Goal: Task Accomplishment & Management: Use online tool/utility

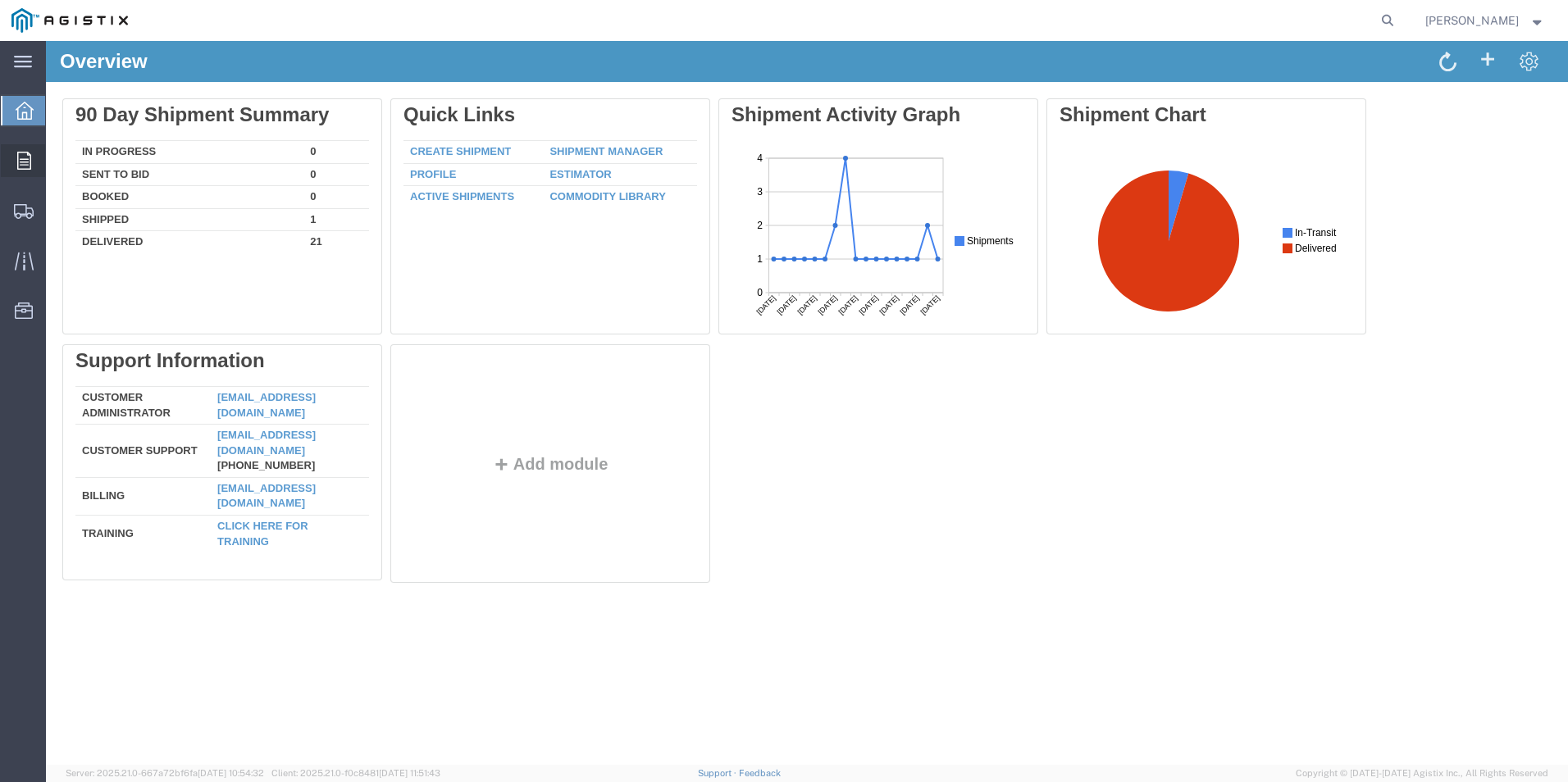
click at [23, 160] on icon at bounding box center [24, 160] width 14 height 18
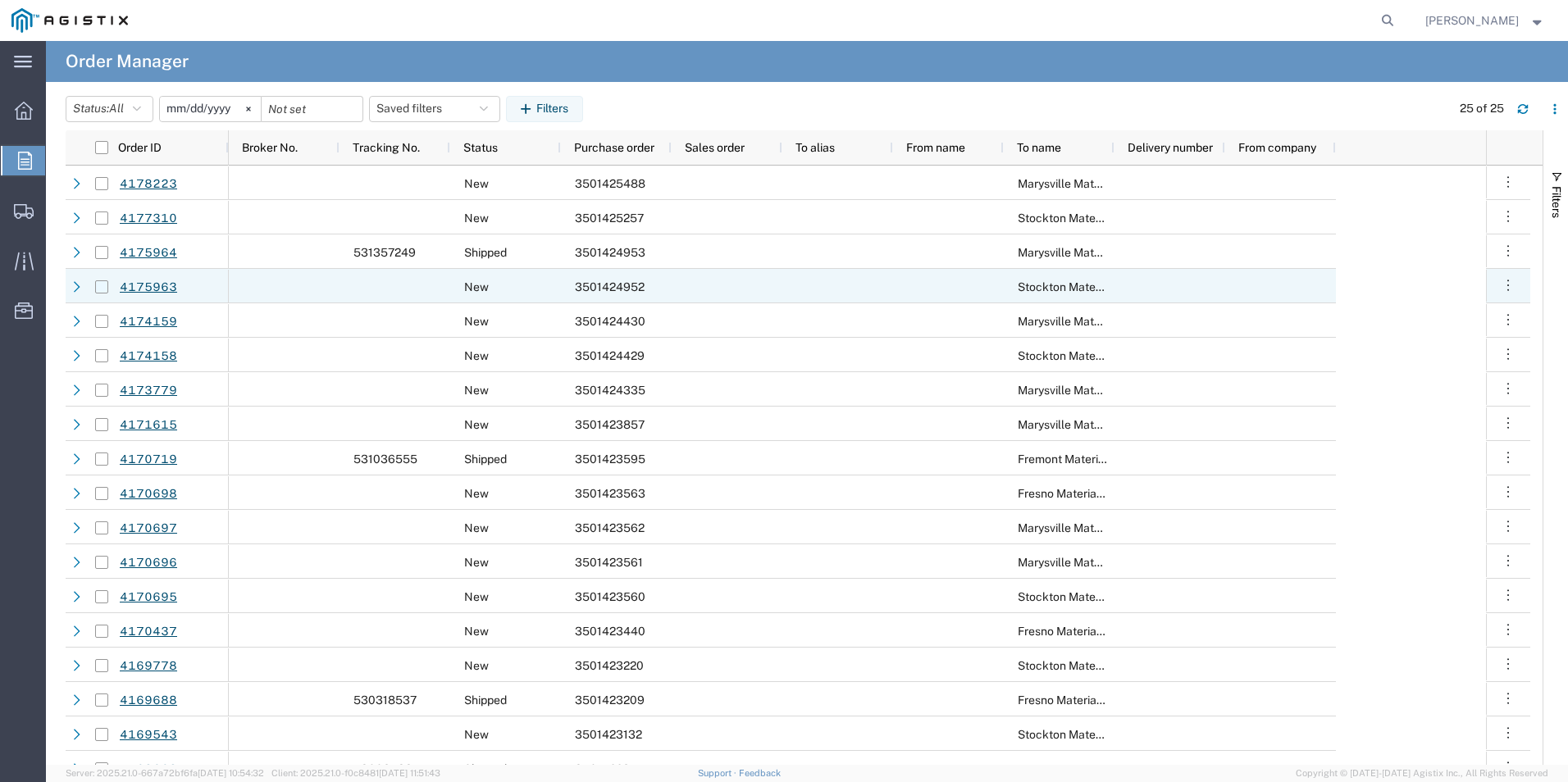
click at [102, 290] on input "Press Space to toggle row selection (unchecked)" at bounding box center [101, 286] width 13 height 13
checkbox input "true"
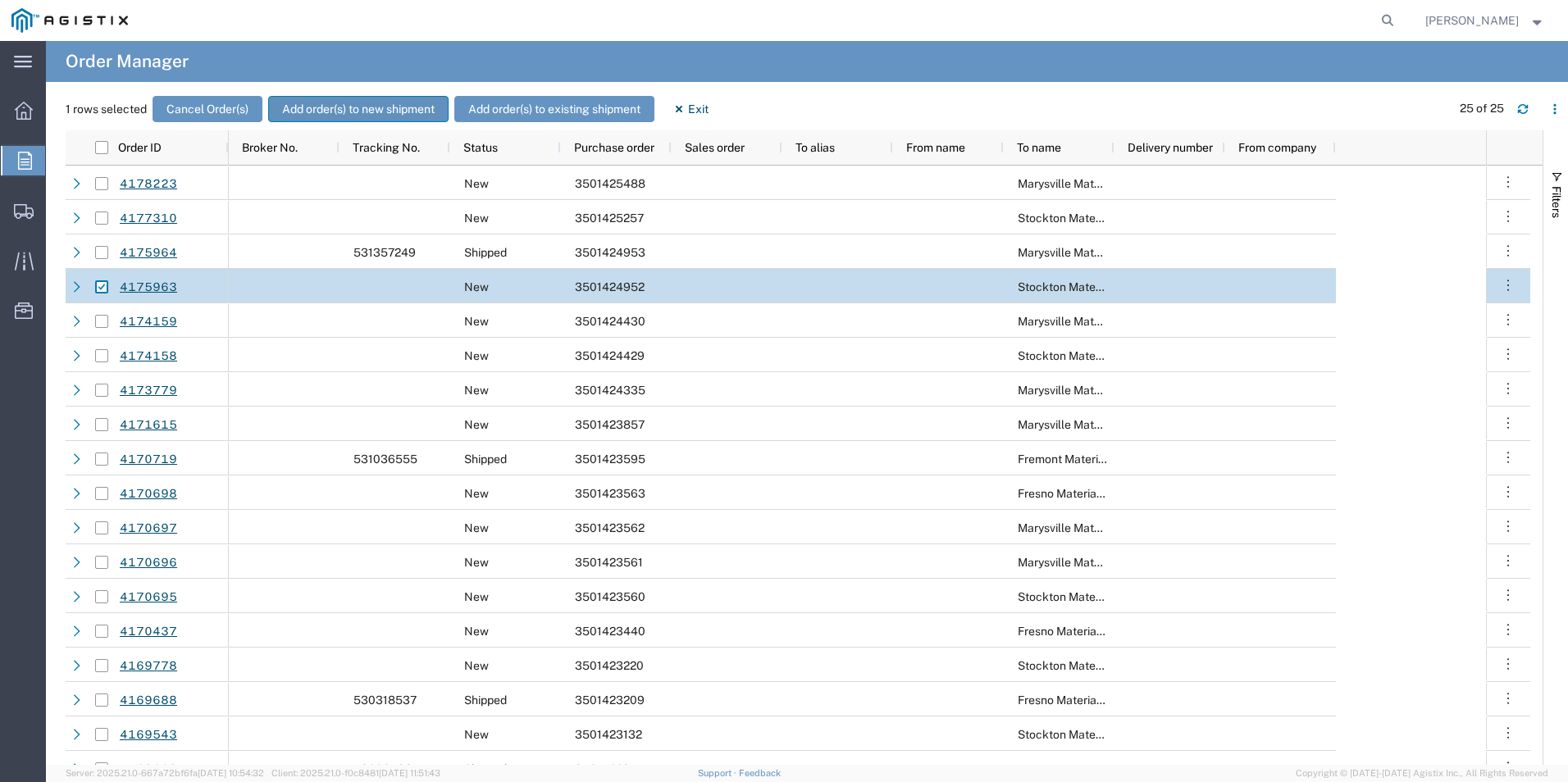
click at [337, 105] on button "Add order(s) to new shipment" at bounding box center [358, 109] width 180 height 26
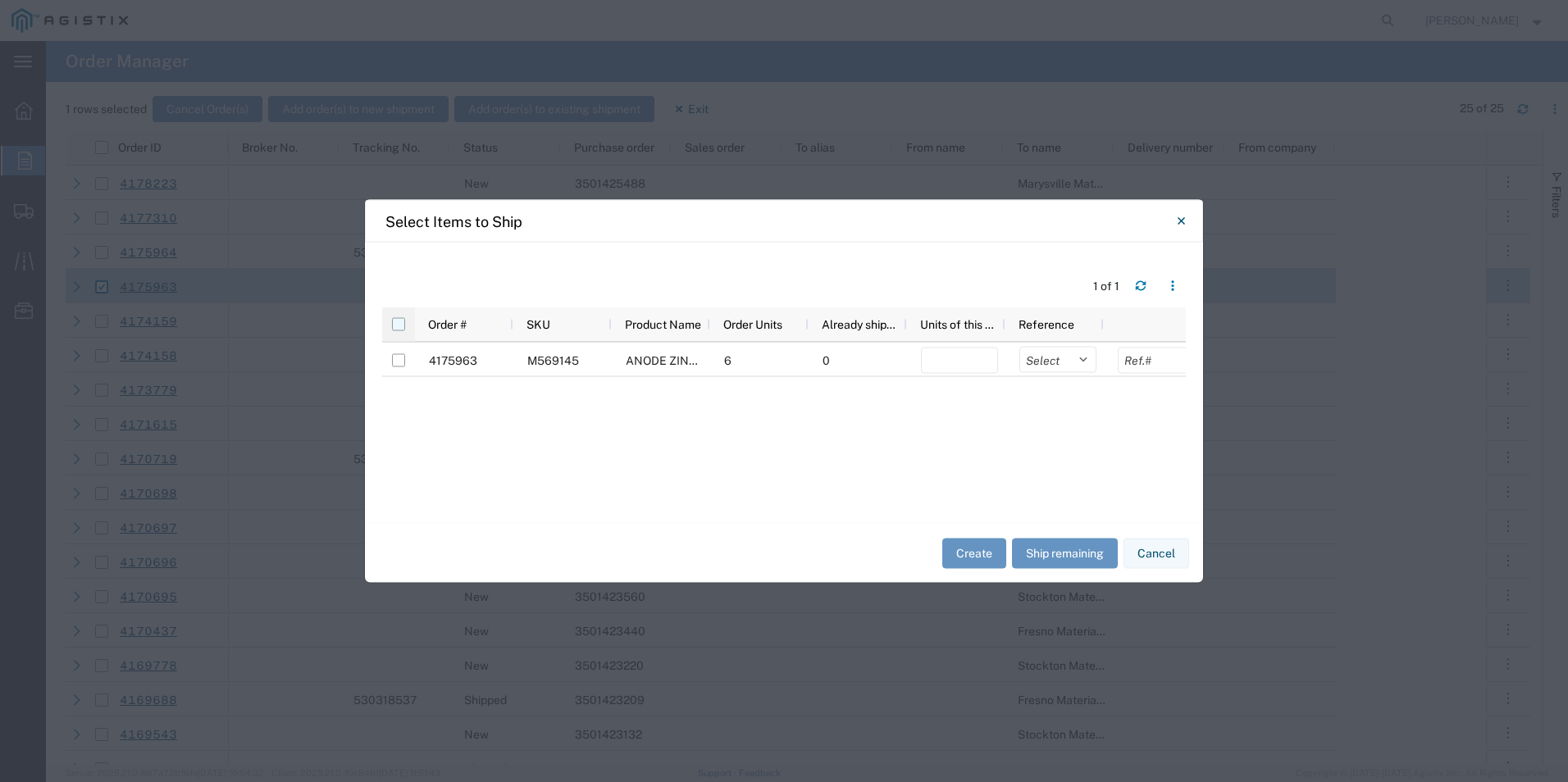
click at [401, 321] on input "checkbox" at bounding box center [398, 324] width 13 height 13
checkbox input "true"
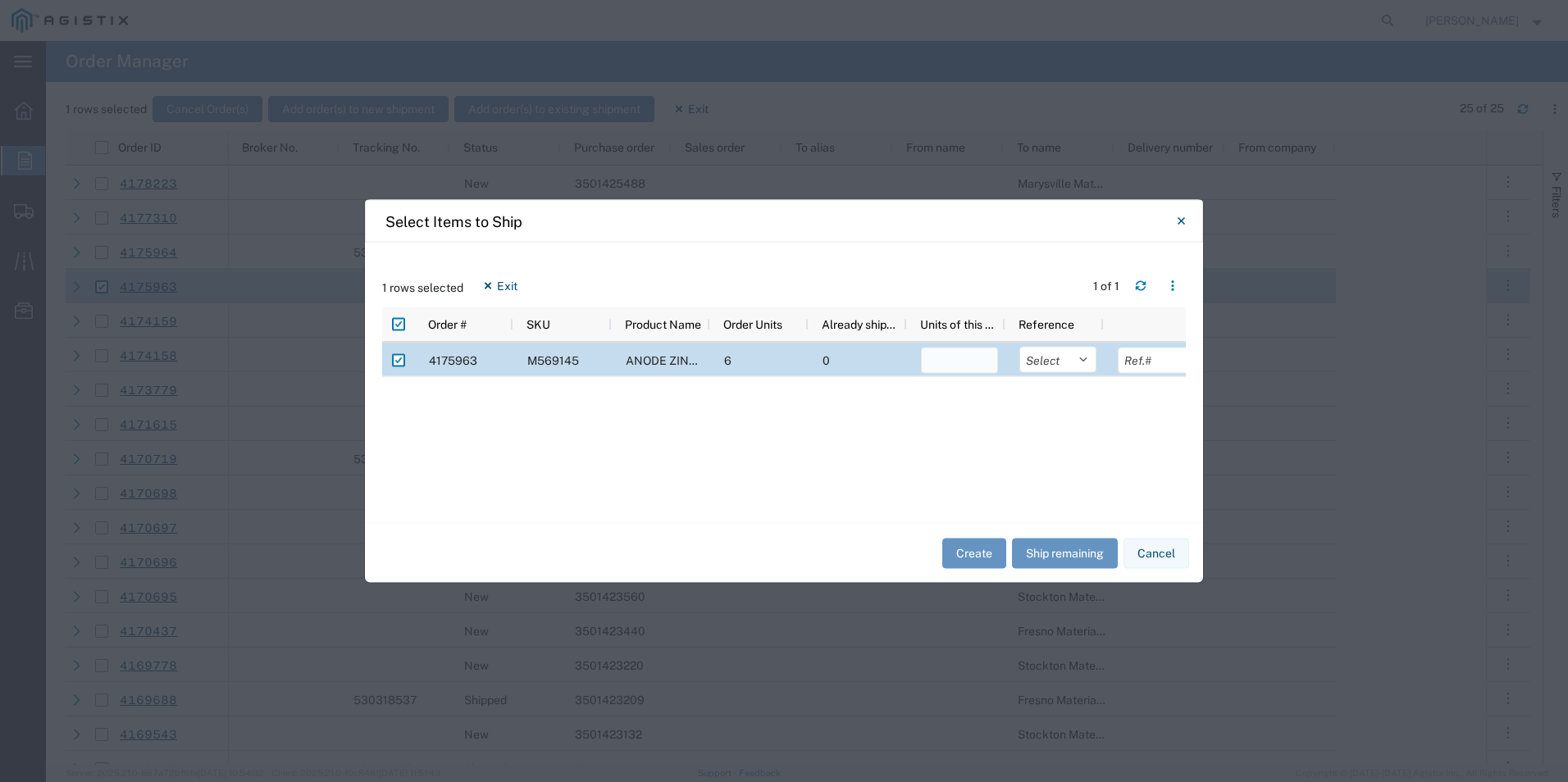
click at [955, 362] on input "number" at bounding box center [959, 361] width 77 height 26
type input "6"
click at [964, 555] on button "Create" at bounding box center [974, 553] width 64 height 30
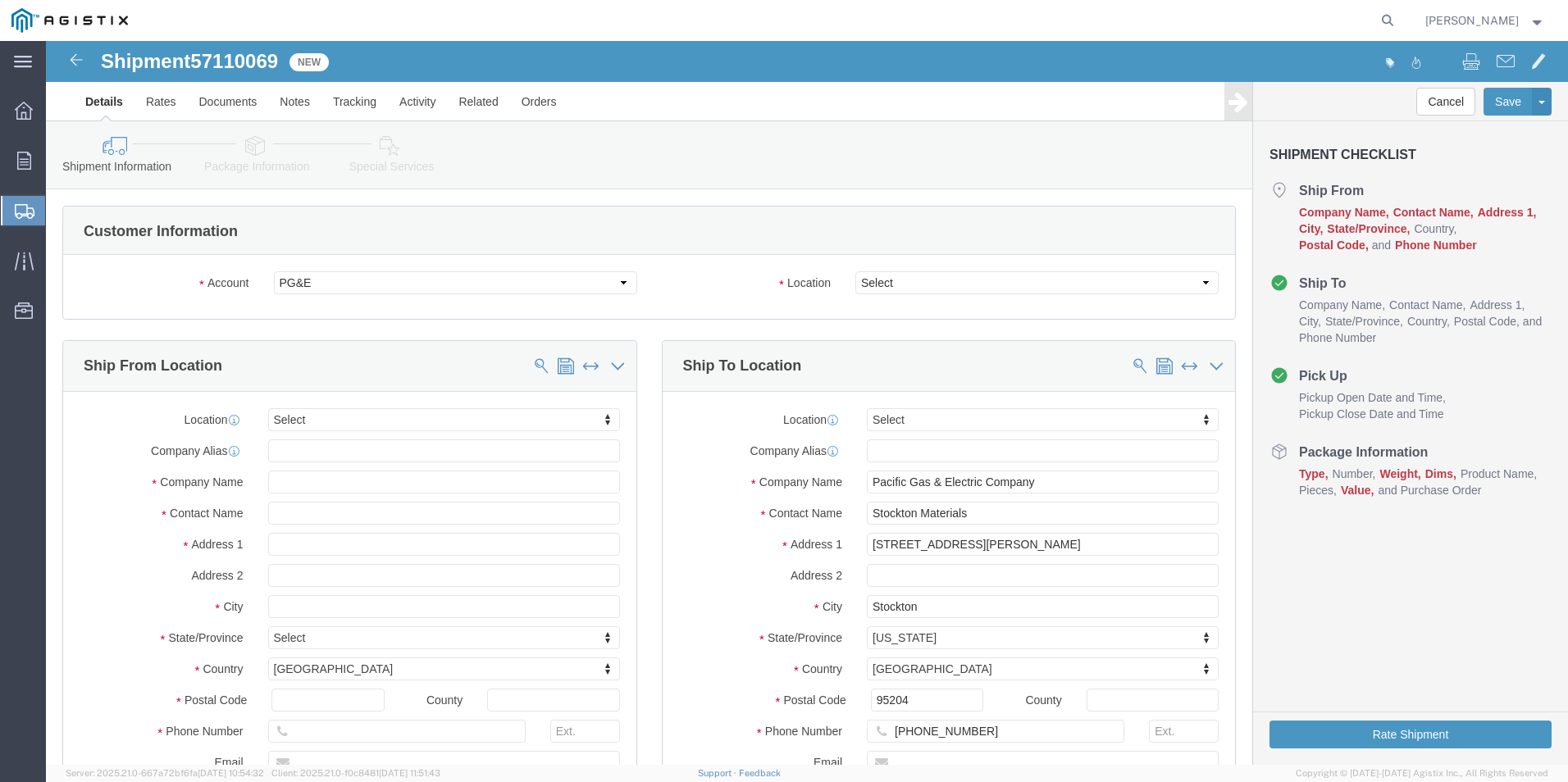
select select
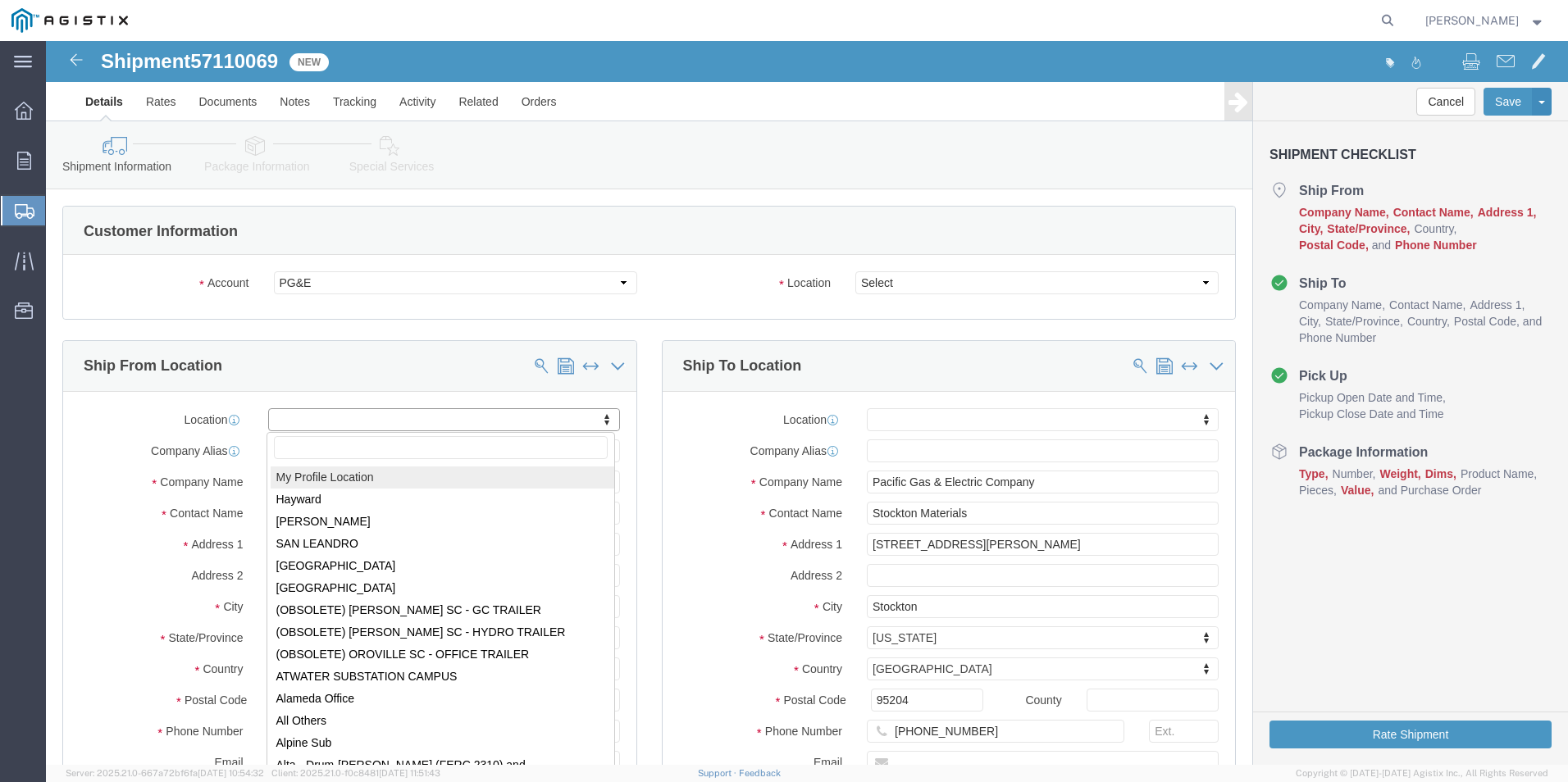
select select "MYPROFILE"
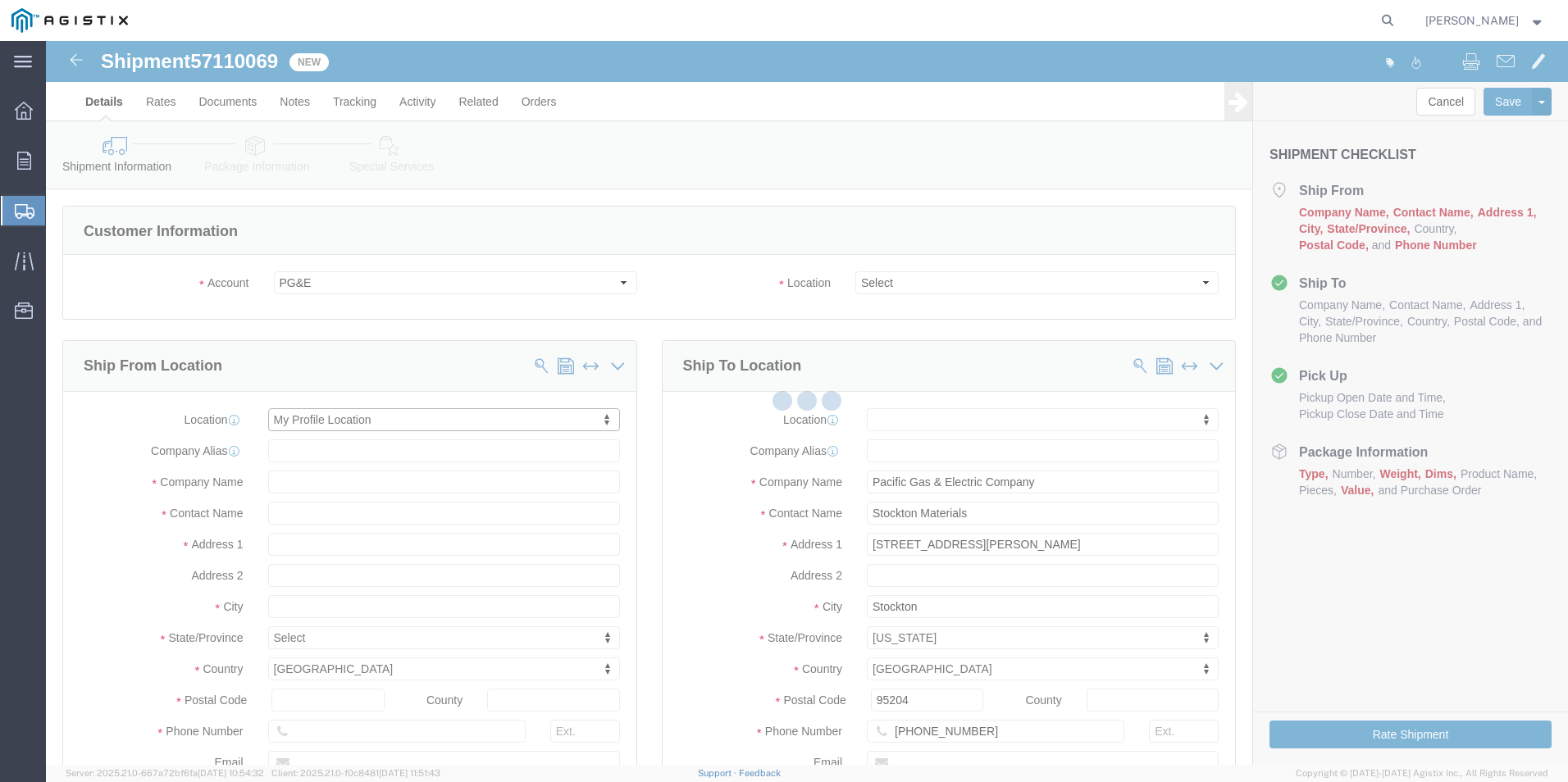
type input "11616 W 59th St"
type input "74063"
type input "302-837-0028"
type input "ktunnell@azuria.com"
checkbox input "true"
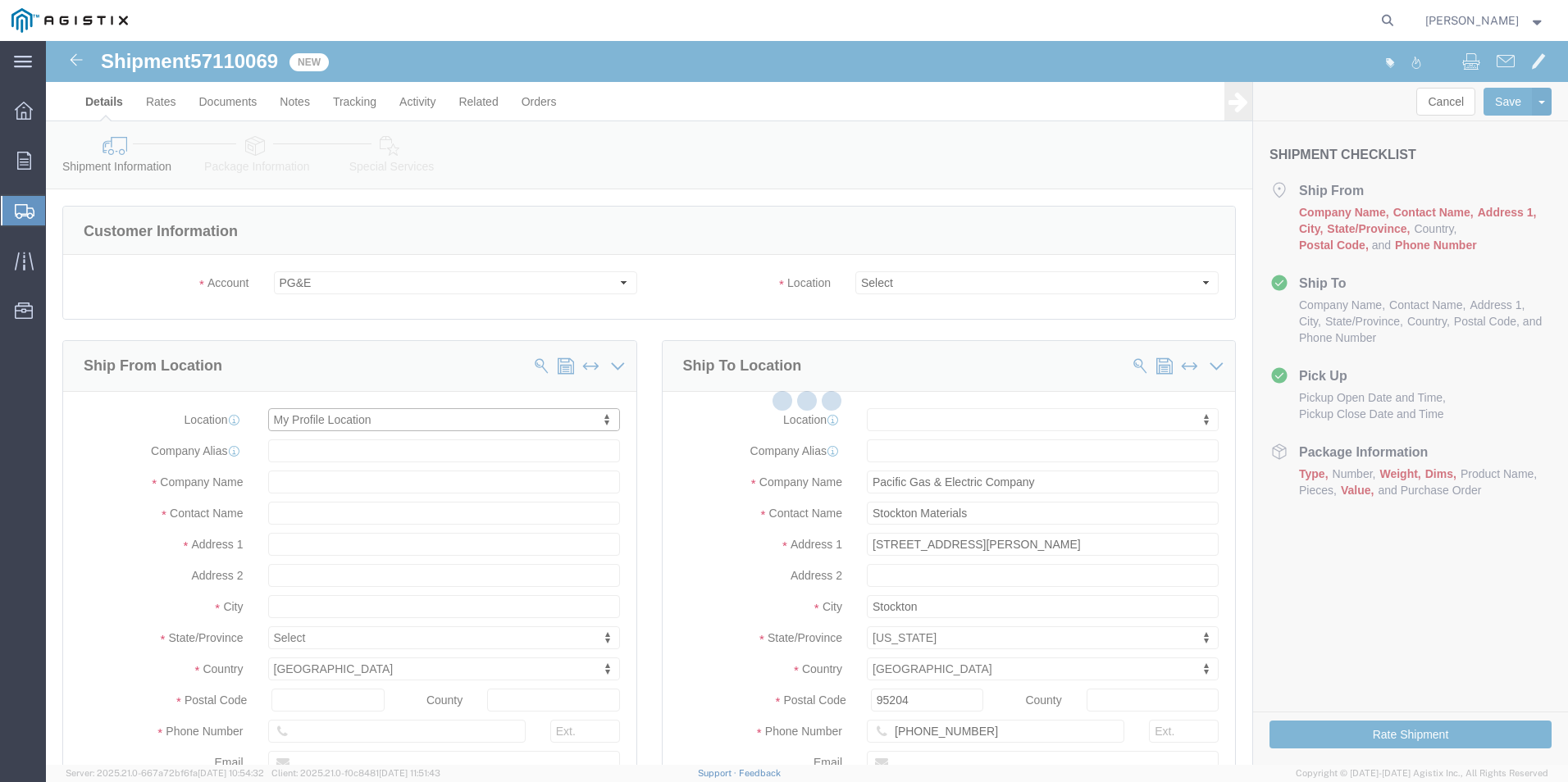
type input "CorrPro Companies Inc"
type input "Kristen Tunnell"
type input "Sand Springs"
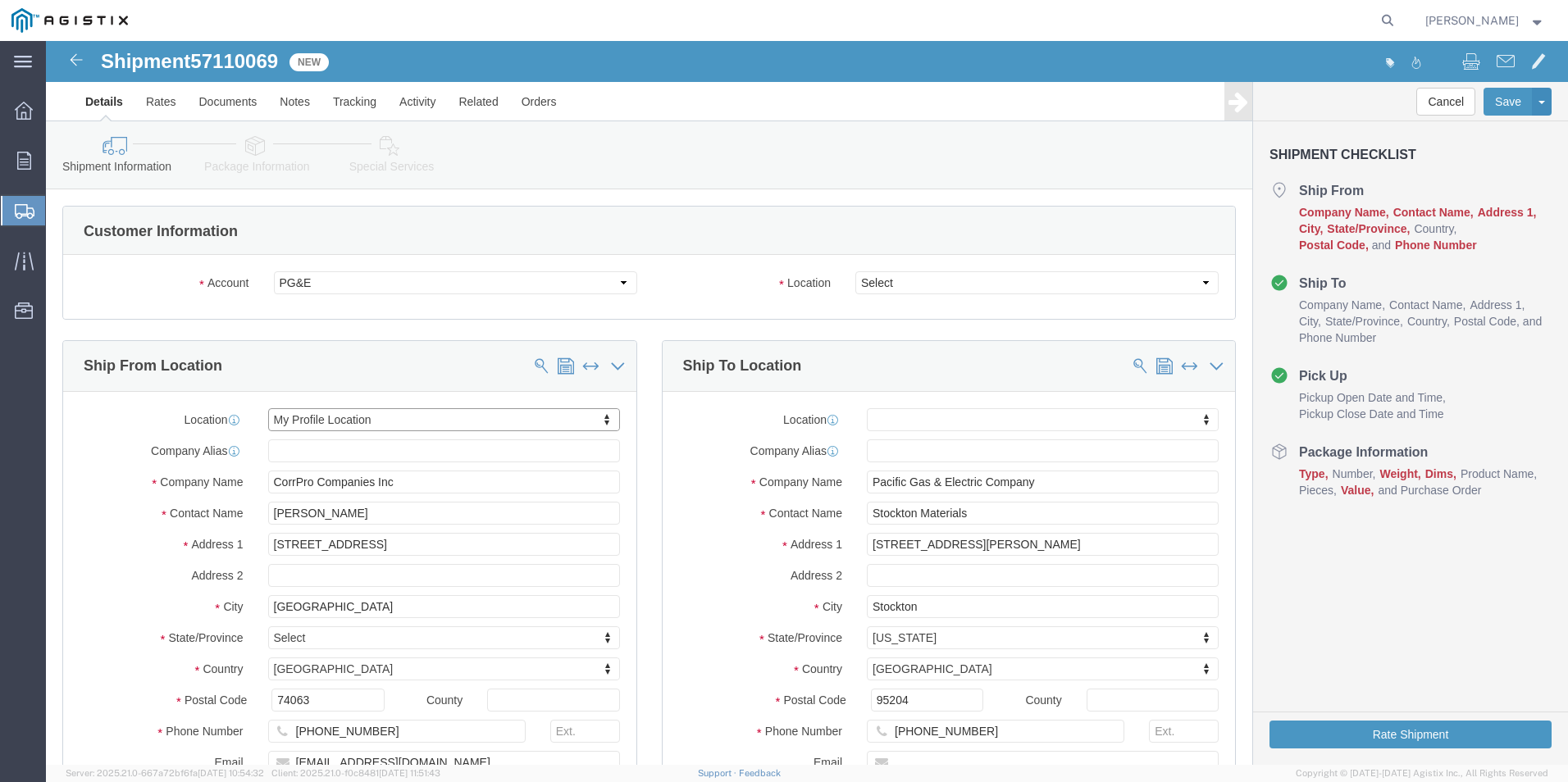
select select "OK"
click select "Select All Others Fremont DC Fresno DC Wheatland DC"
select select "23082"
click select "Select All Others Fremont DC Fresno DC Wheatland DC"
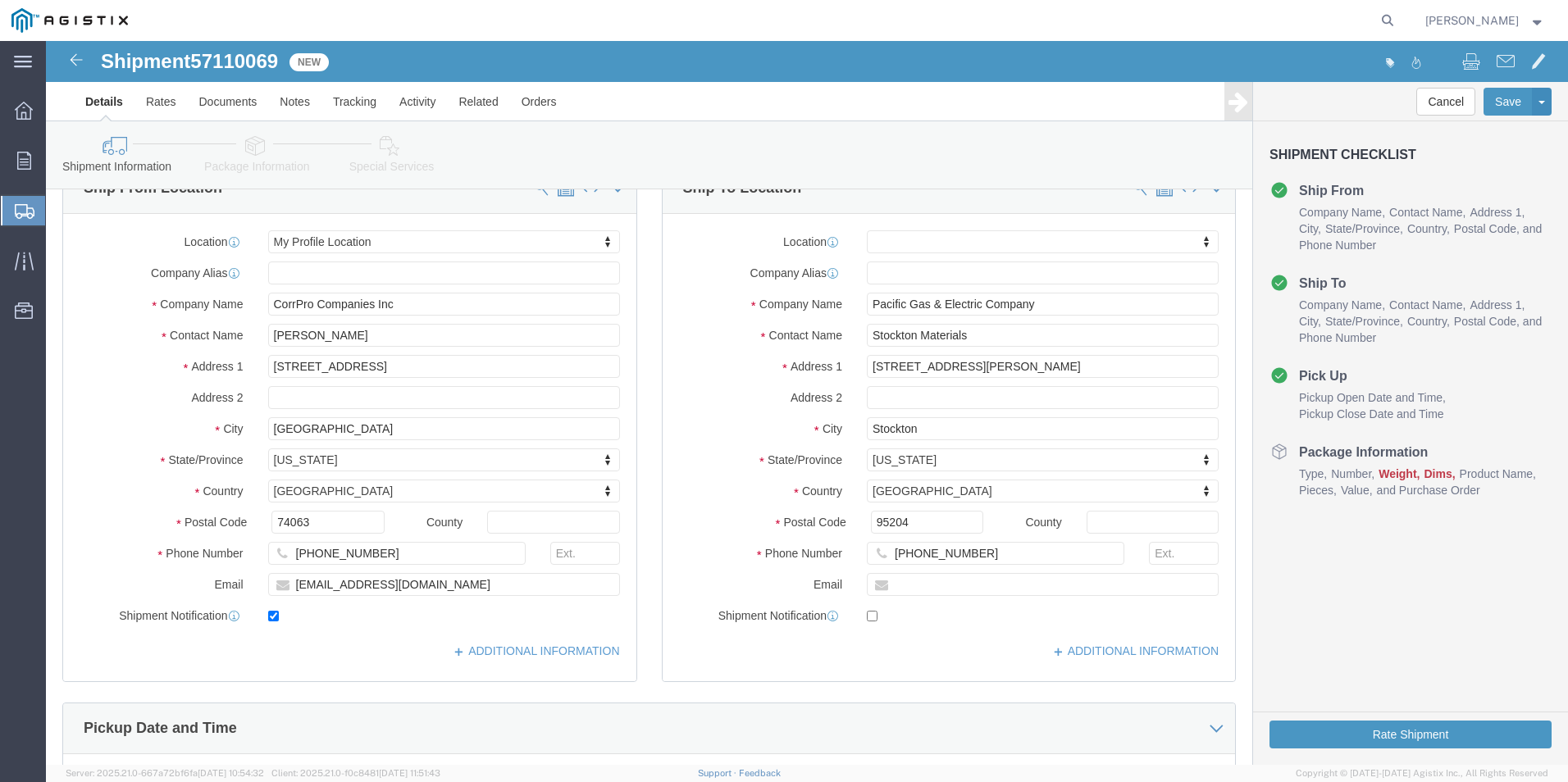
scroll to position [164, 0]
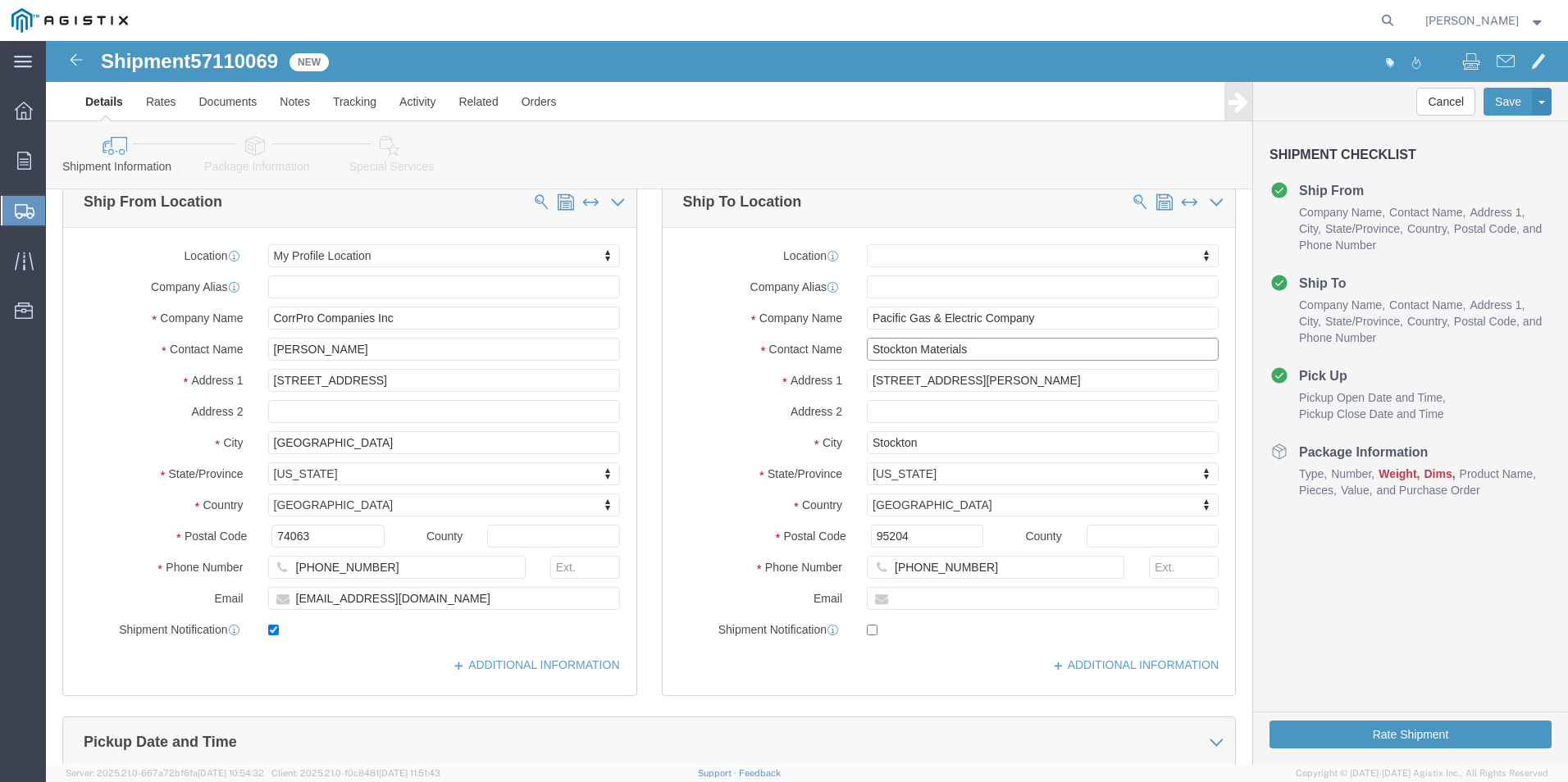
drag, startPoint x: 924, startPoint y: 309, endPoint x: 755, endPoint y: 316, distance: 169.1
click div "Contact Name Stockton Materials"
type input "SONIA AMATO"
type input "415-910-9601"
click div "ADDITIONAL INFORMATION"
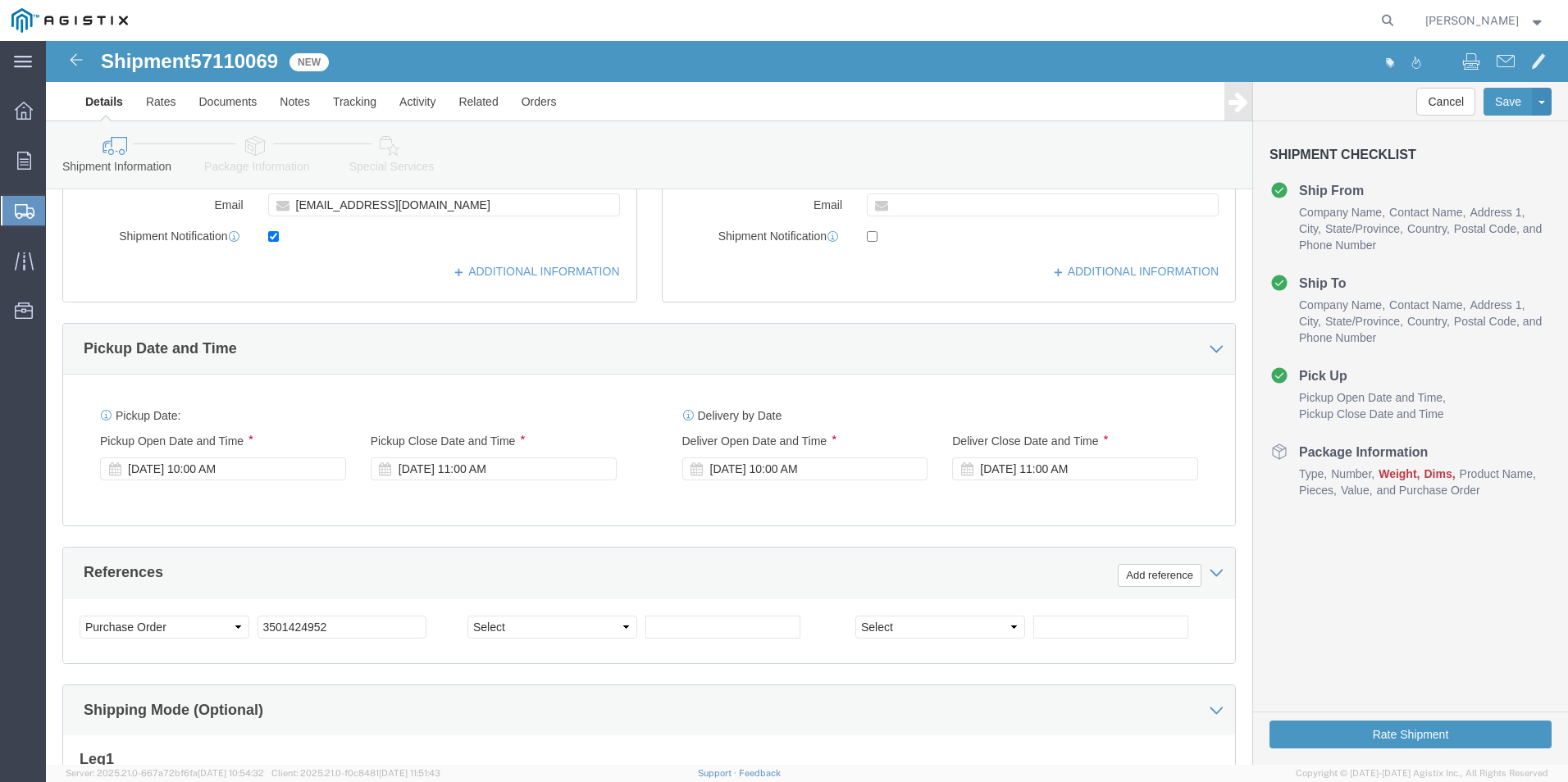
scroll to position [656, 0]
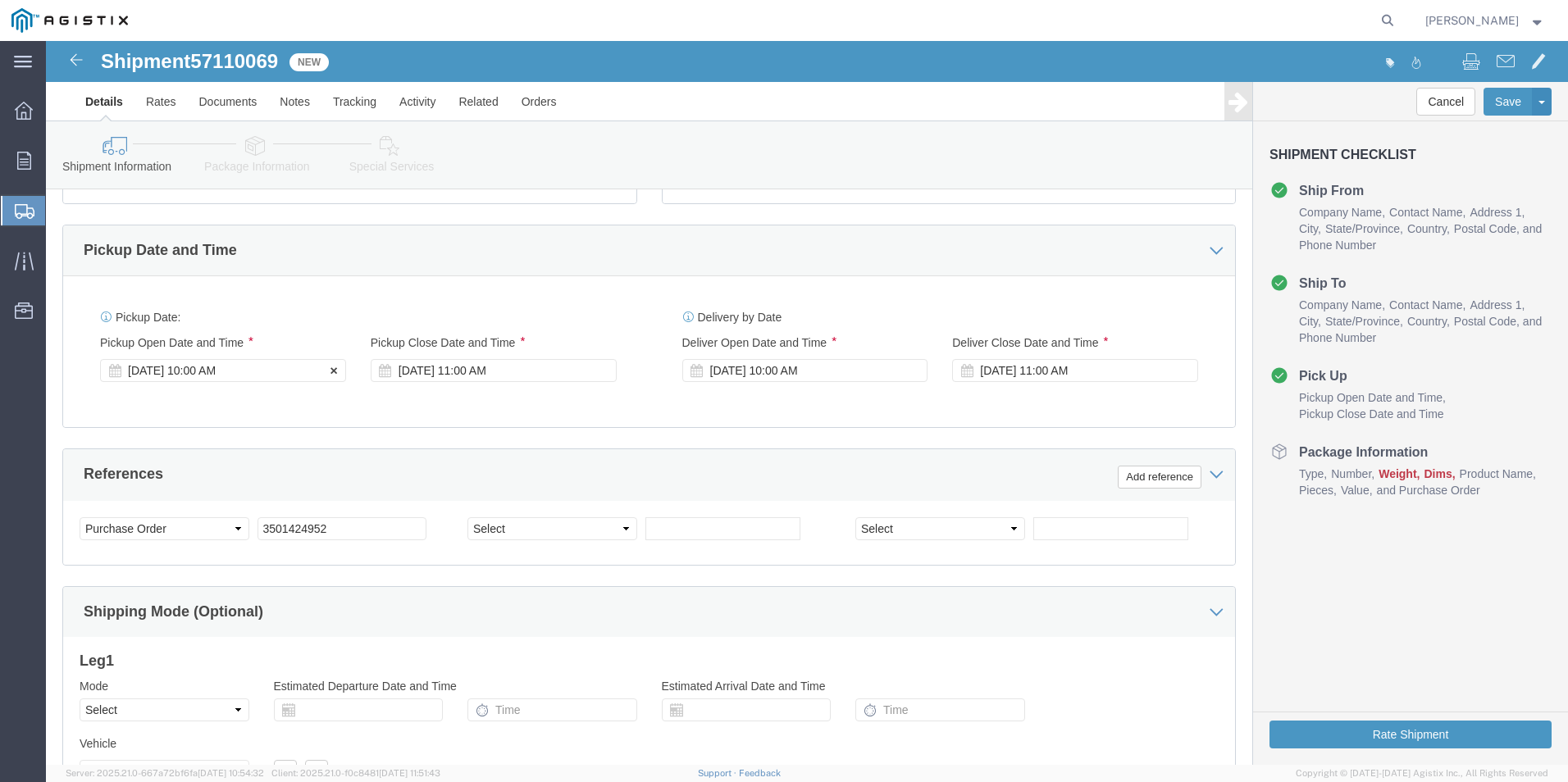
click div "Oct 13 2025 10:00 AM"
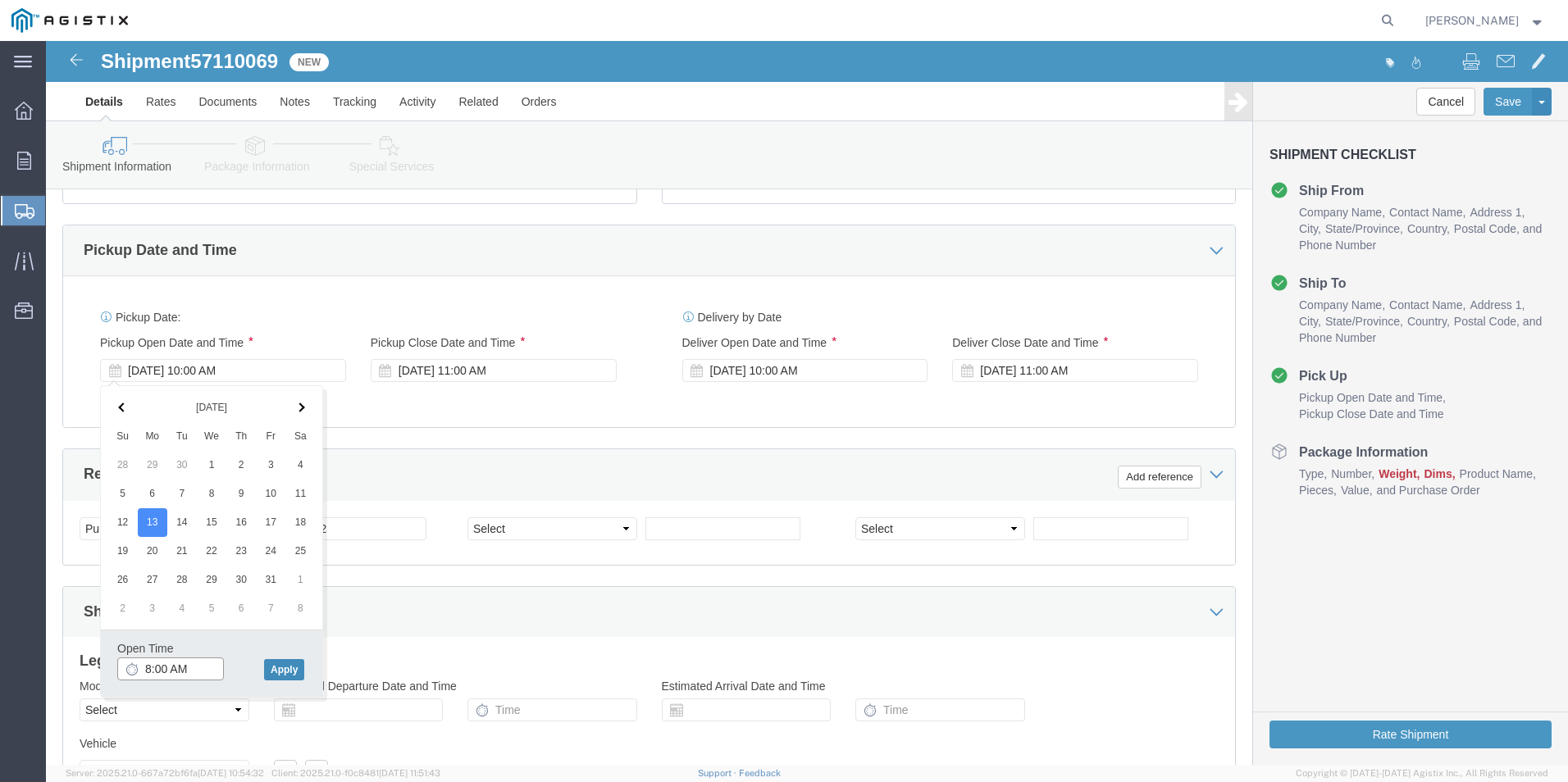
type input "8:00 AM"
click button "Apply"
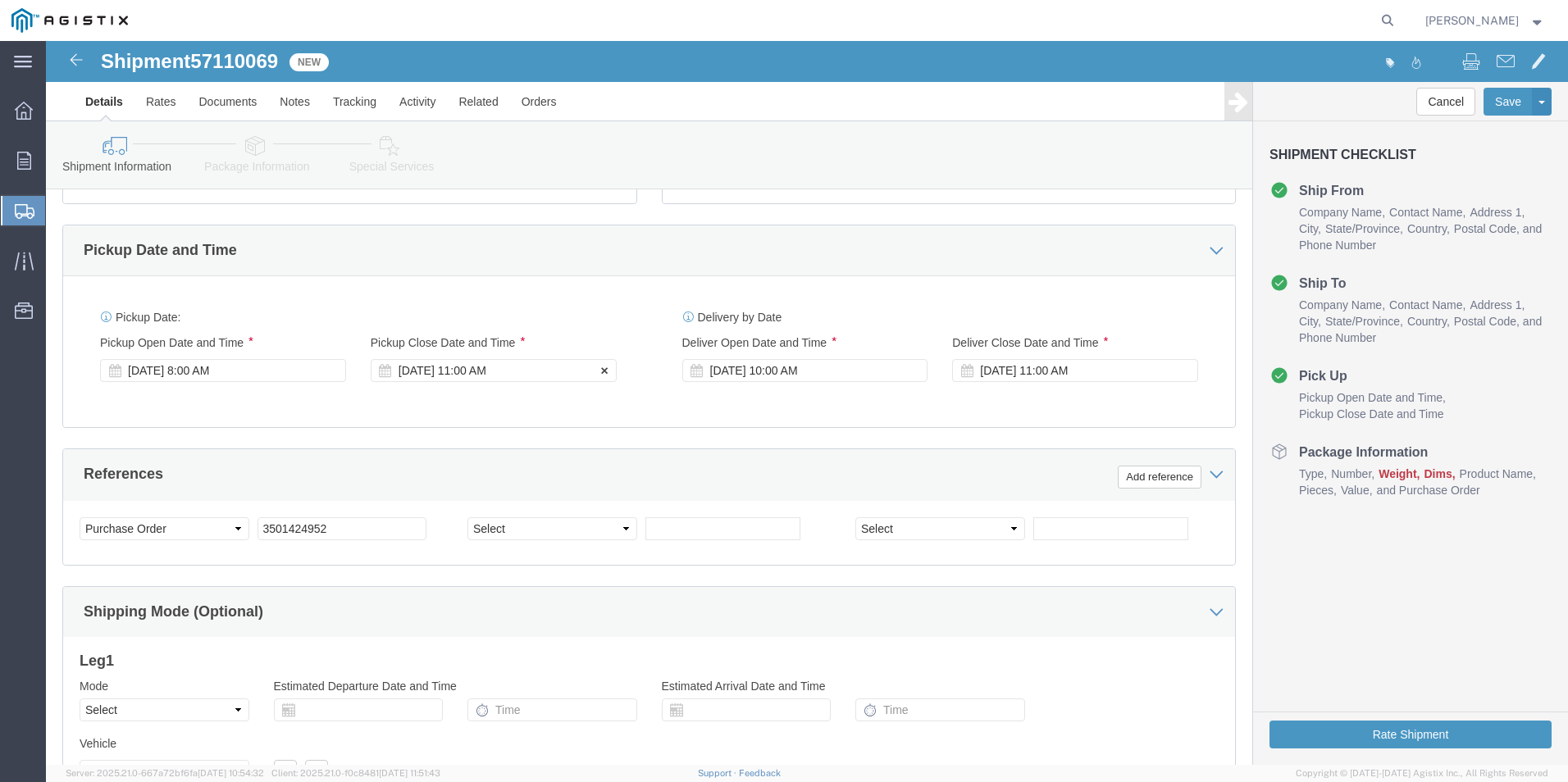
click div "Oct 13 2025 11:00 AM"
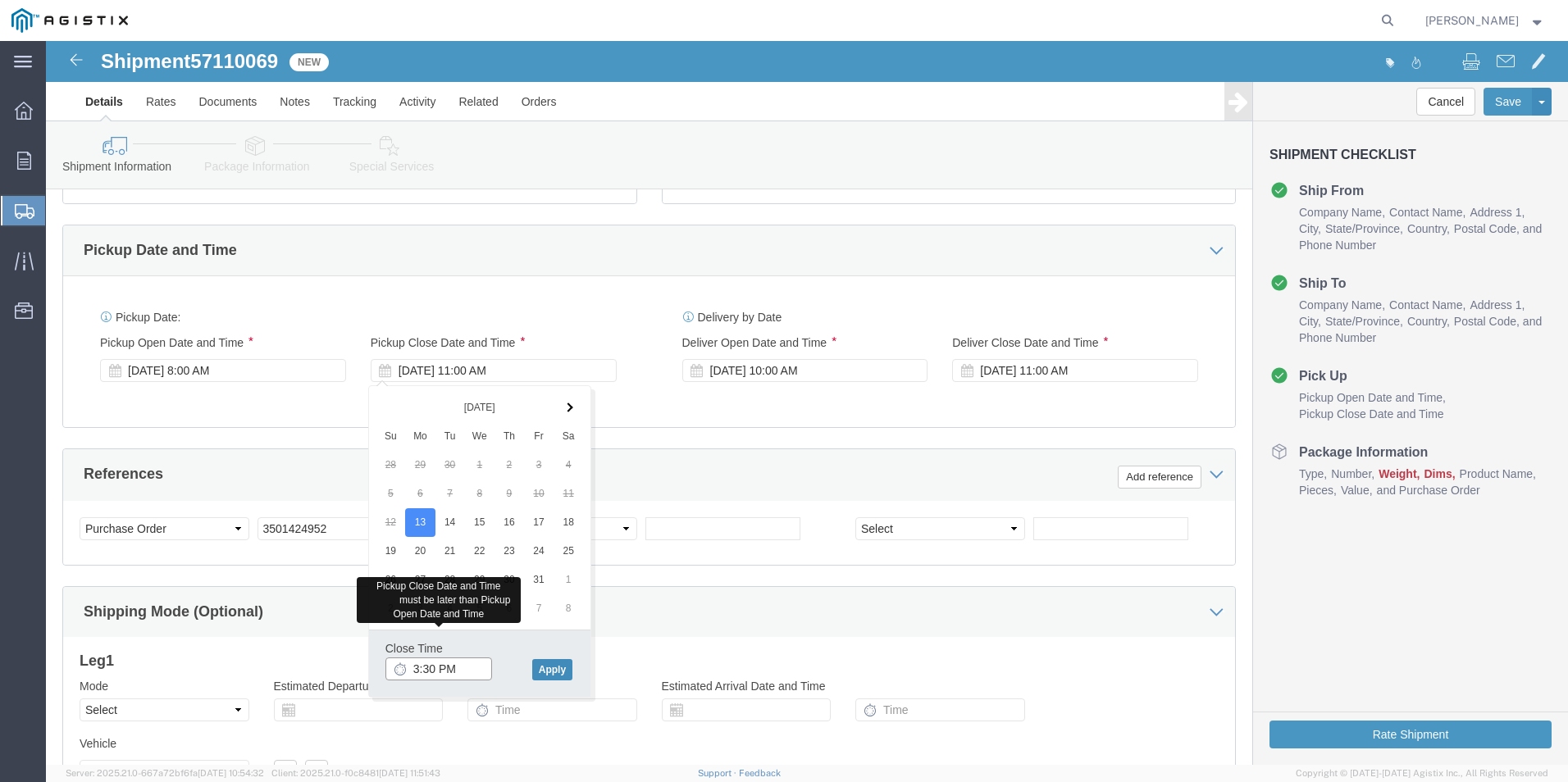
type input "3:30 PM"
click button "Apply"
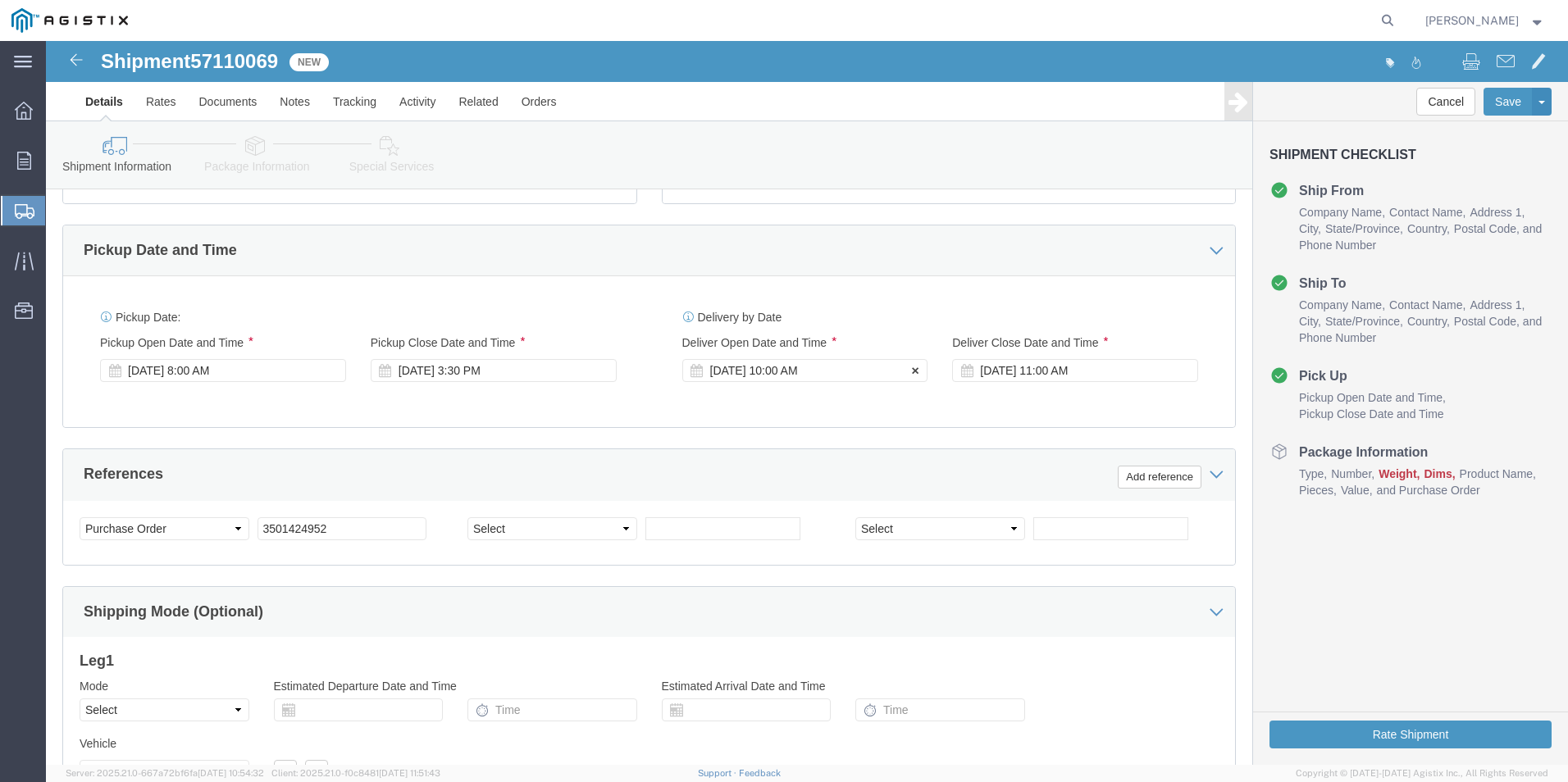
click div "Oct 31 2025 10:00 AM"
type input "8:00 AM"
click button "Apply"
click div "Oct 31 2025 11:00 AM"
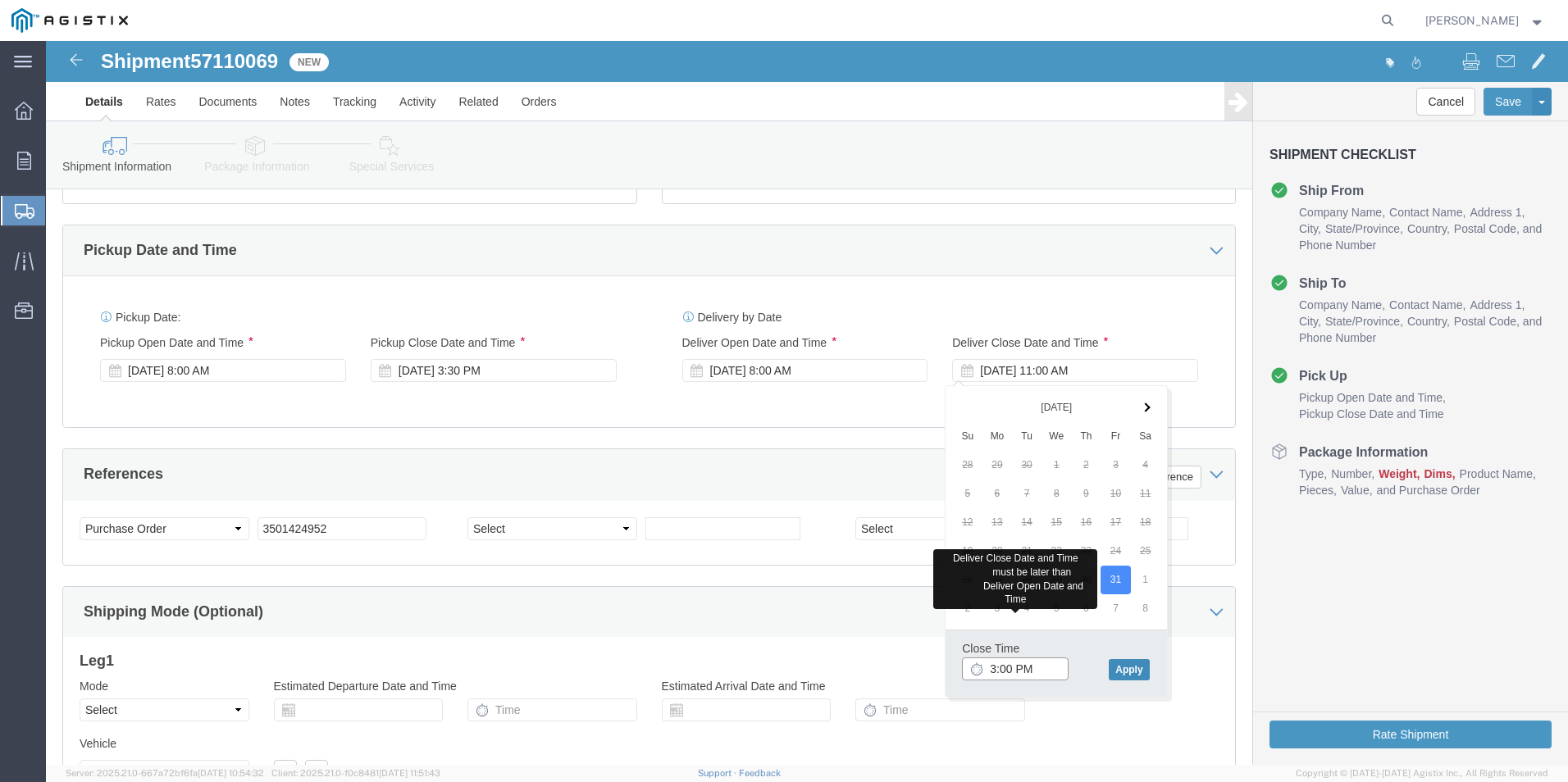
type input "3:00 PM"
click button "Apply"
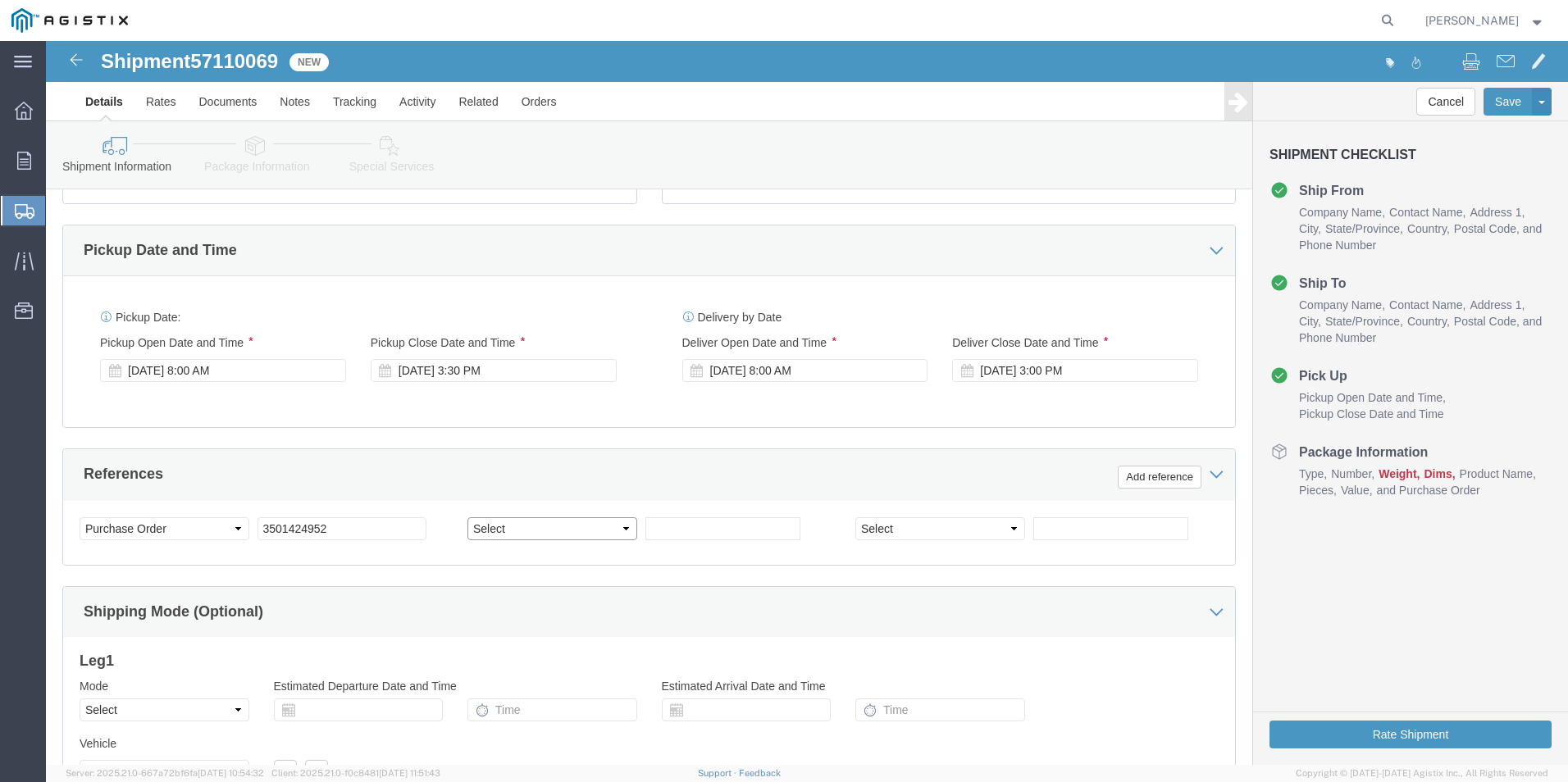
click select "Select Account Type Activity ID Airline Appointment Number ASN Batch Request # …"
select select "SALEORDR"
click select "Select Account Type Activity ID Airline Appointment Number ASN Batch Request # …"
type input "273505"
click h3 "Leg 1"
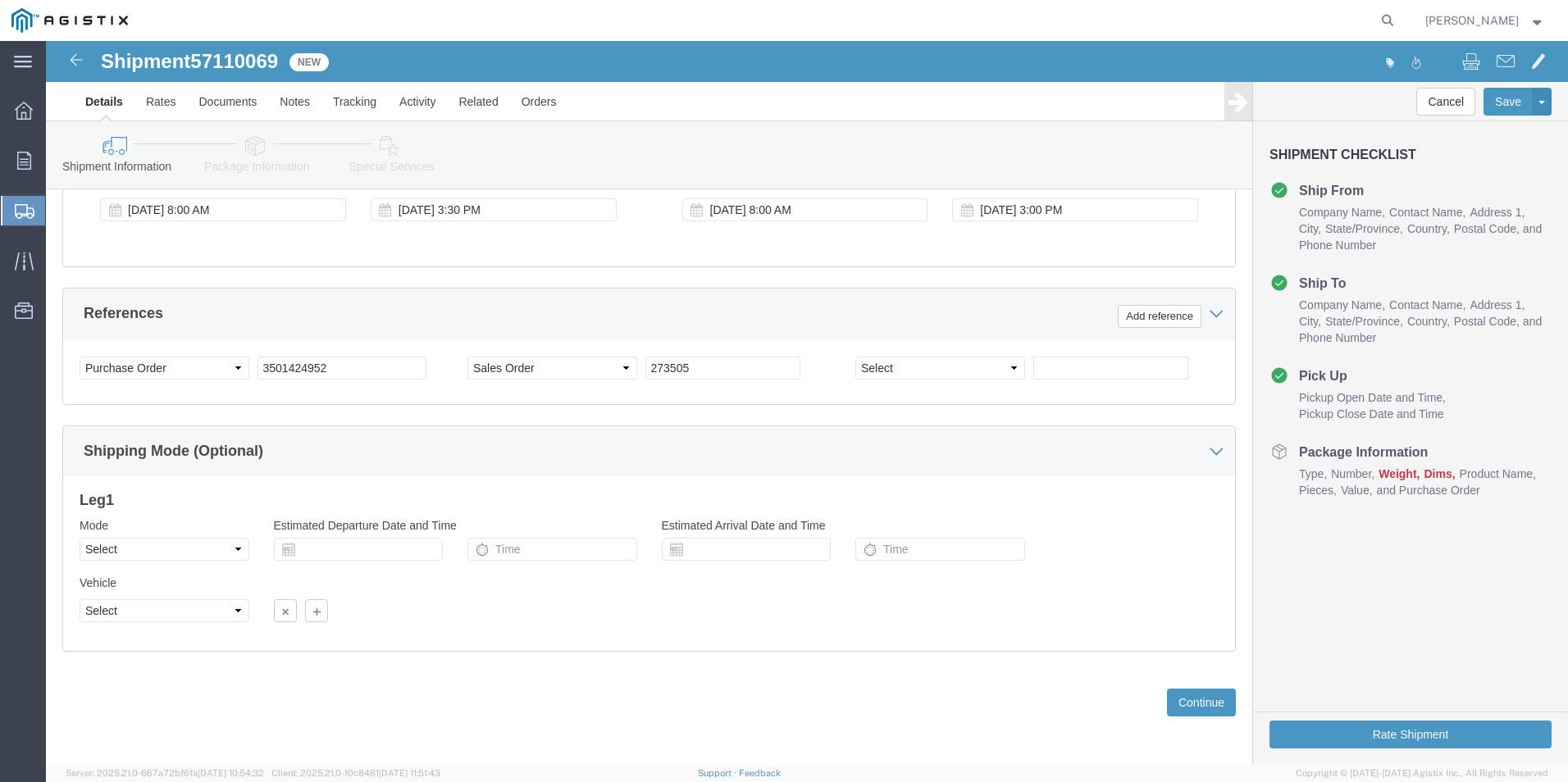
scroll to position [818, 0]
click button "Continue"
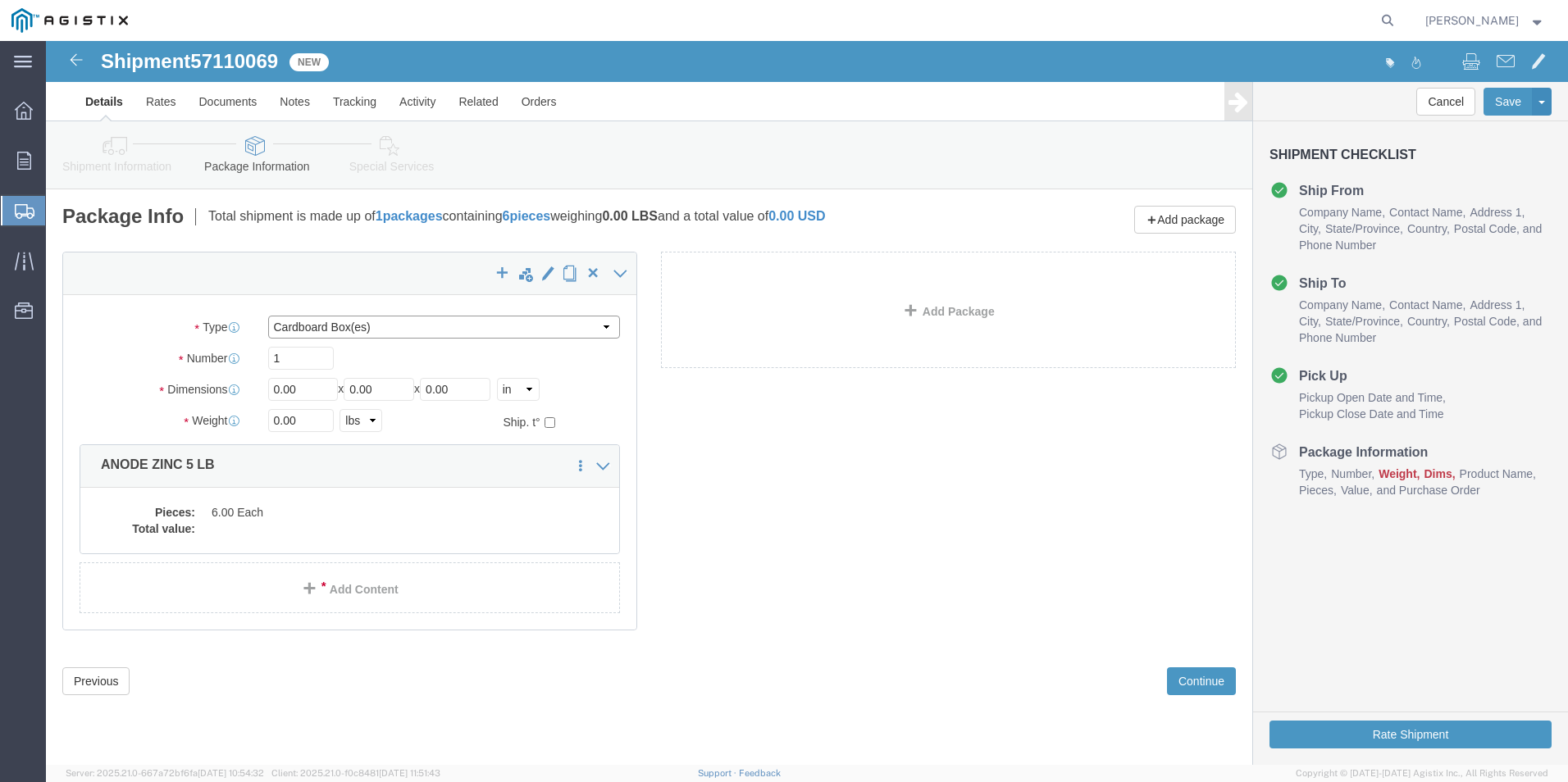
click select "Select Bulk Bundle(s) Cardboard Box(es) Carton(s) Crate(s) Drum(s) (Fiberboard)…"
select select "PSNS"
click select "Select Bulk Bundle(s) Cardboard Box(es) Carton(s) Crate(s) Drum(s) (Fiberboard)…"
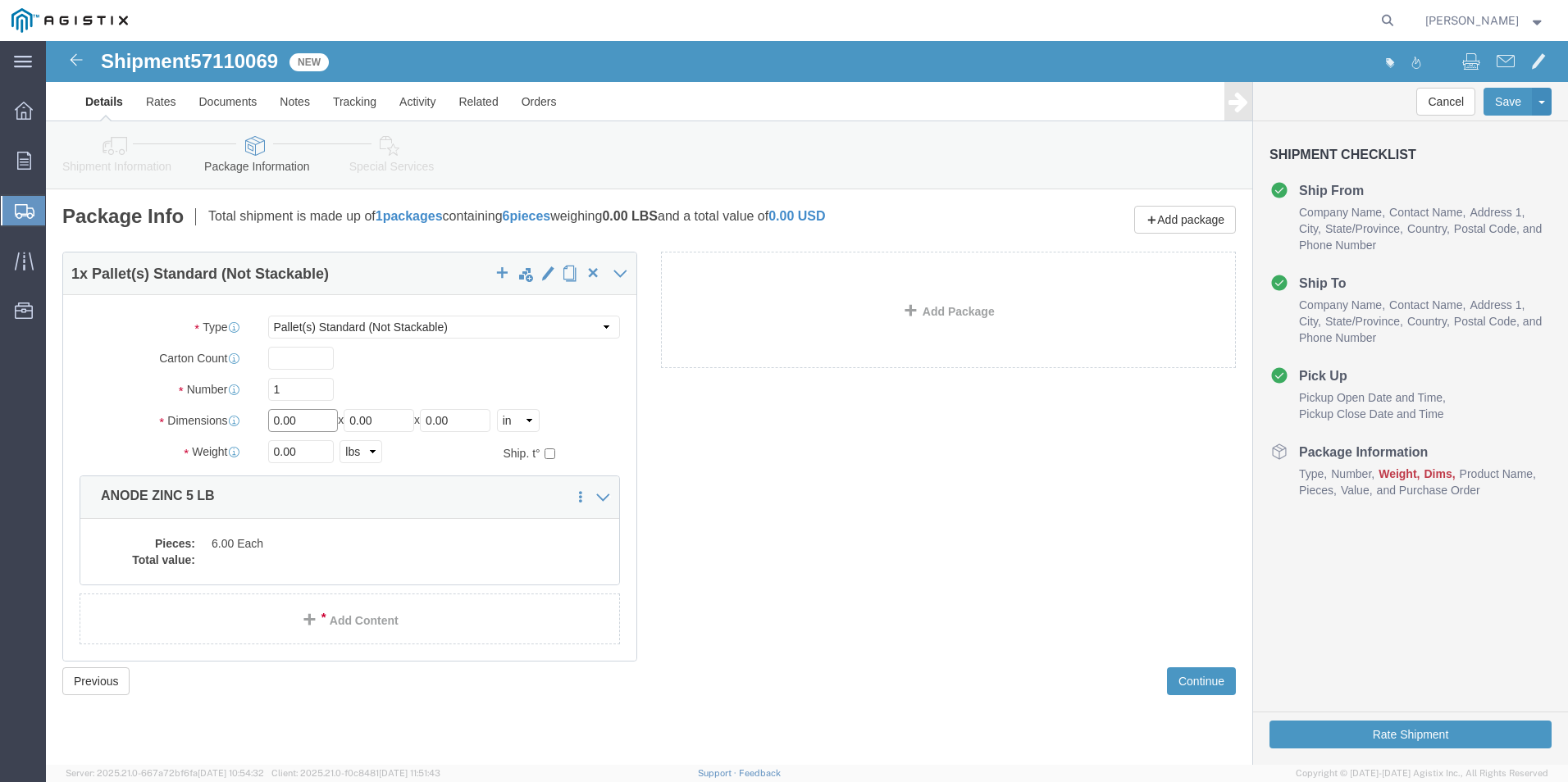
click input "0.00"
type input "0"
type input "42"
type input "11"
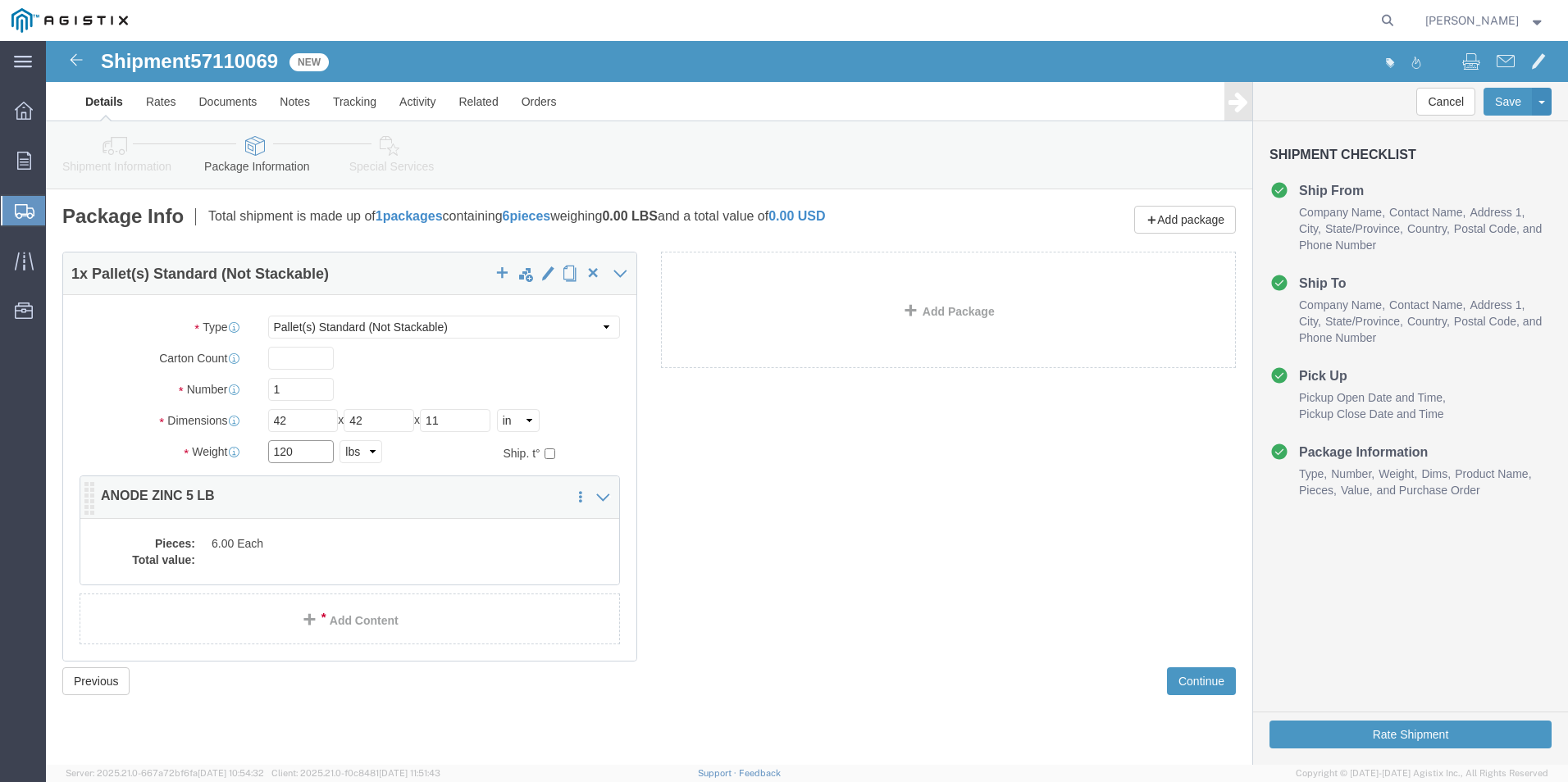
type input "120"
click dd "6.00 Each"
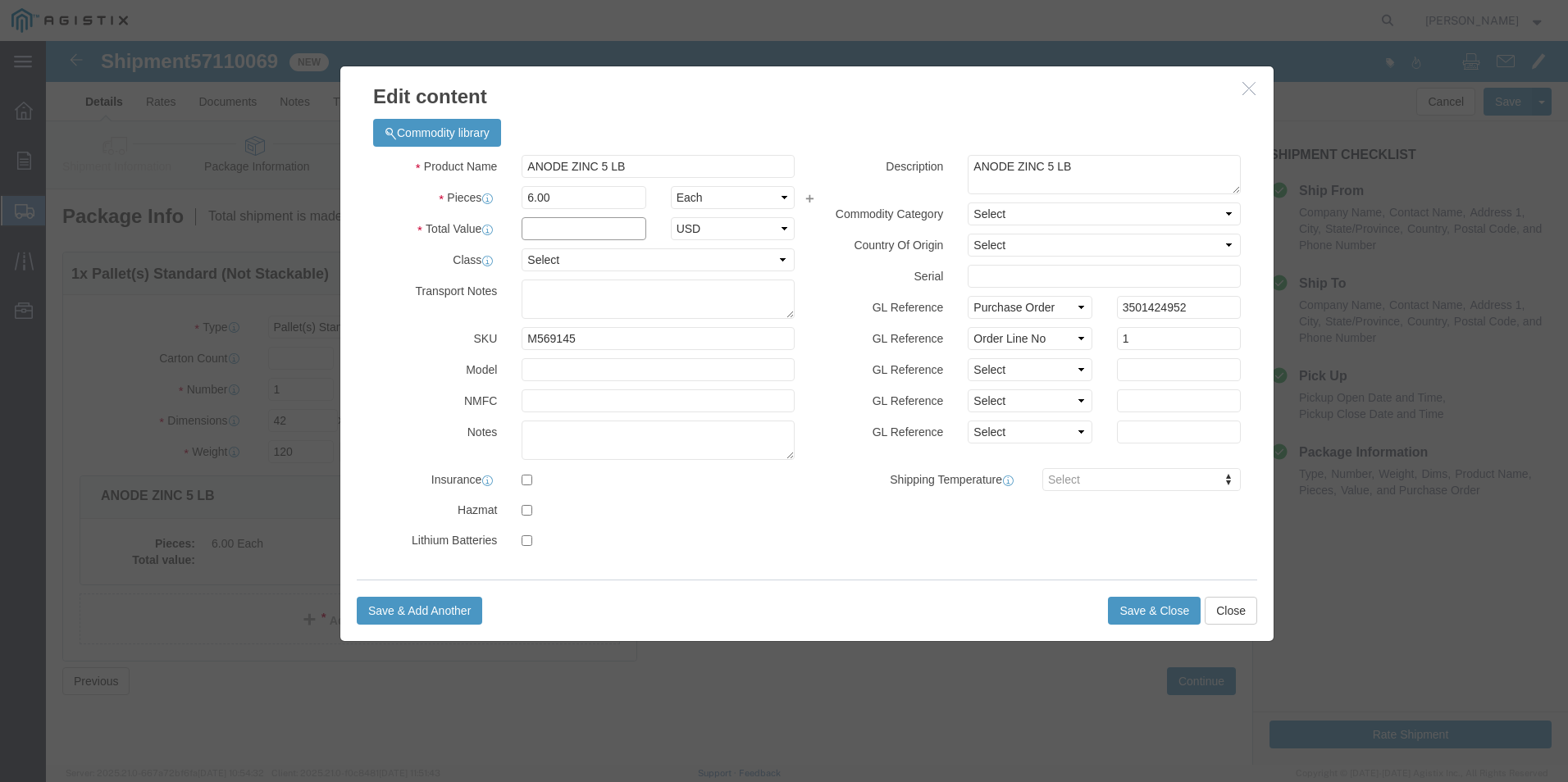
click input "text"
type input "351.65"
click select "Select 50 55 60 65 70 85 92.5 100 125 175 250 300 400"
click div "Commodity library"
click select "Select 50 55 60 65 70 85 92.5 100 125 175 250 300 400"
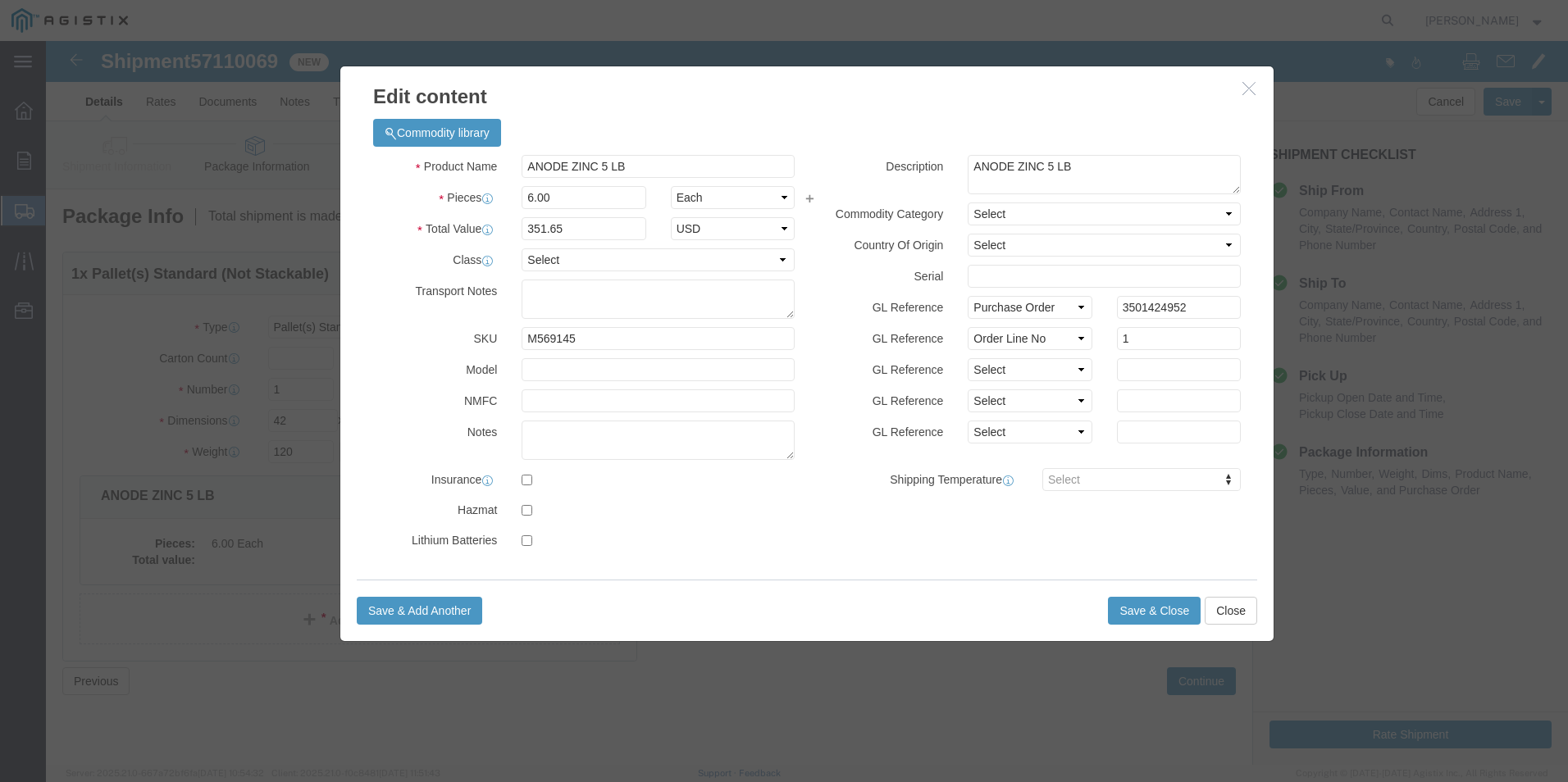
click div
click select "Select 50 55 60 65 70 85 92.5 100 125 175 250 300 400"
select select "55"
click select "Select 50 55 60 65 70 85 92.5 100 125 175 250 300 400"
click input "text"
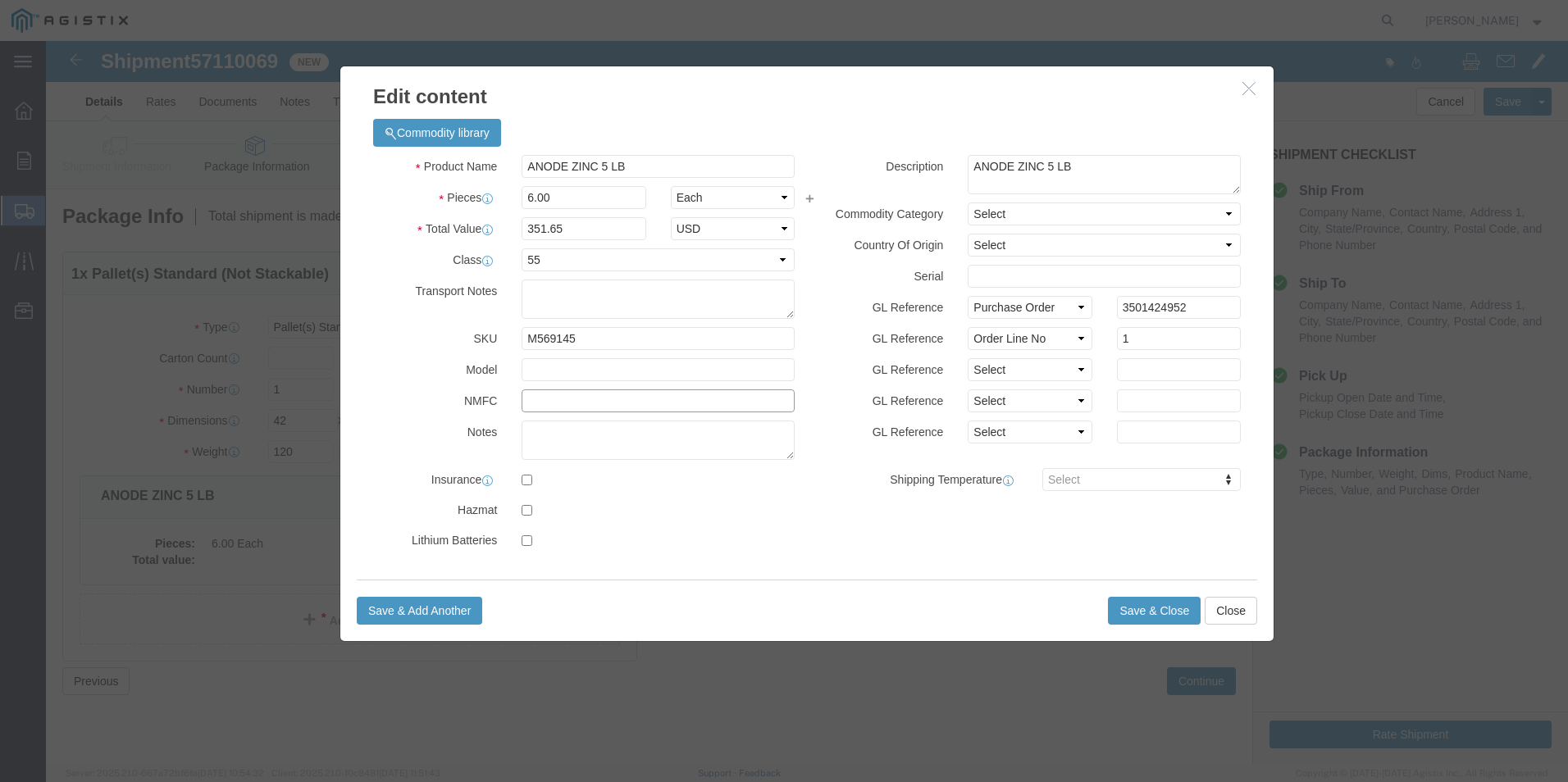
type input "200500"
click div "Product Name ANODE ZINC 5 LB Pieces 6.00 Select Bag Barrels 100Board Feet Bottl…"
click button "Save & Close"
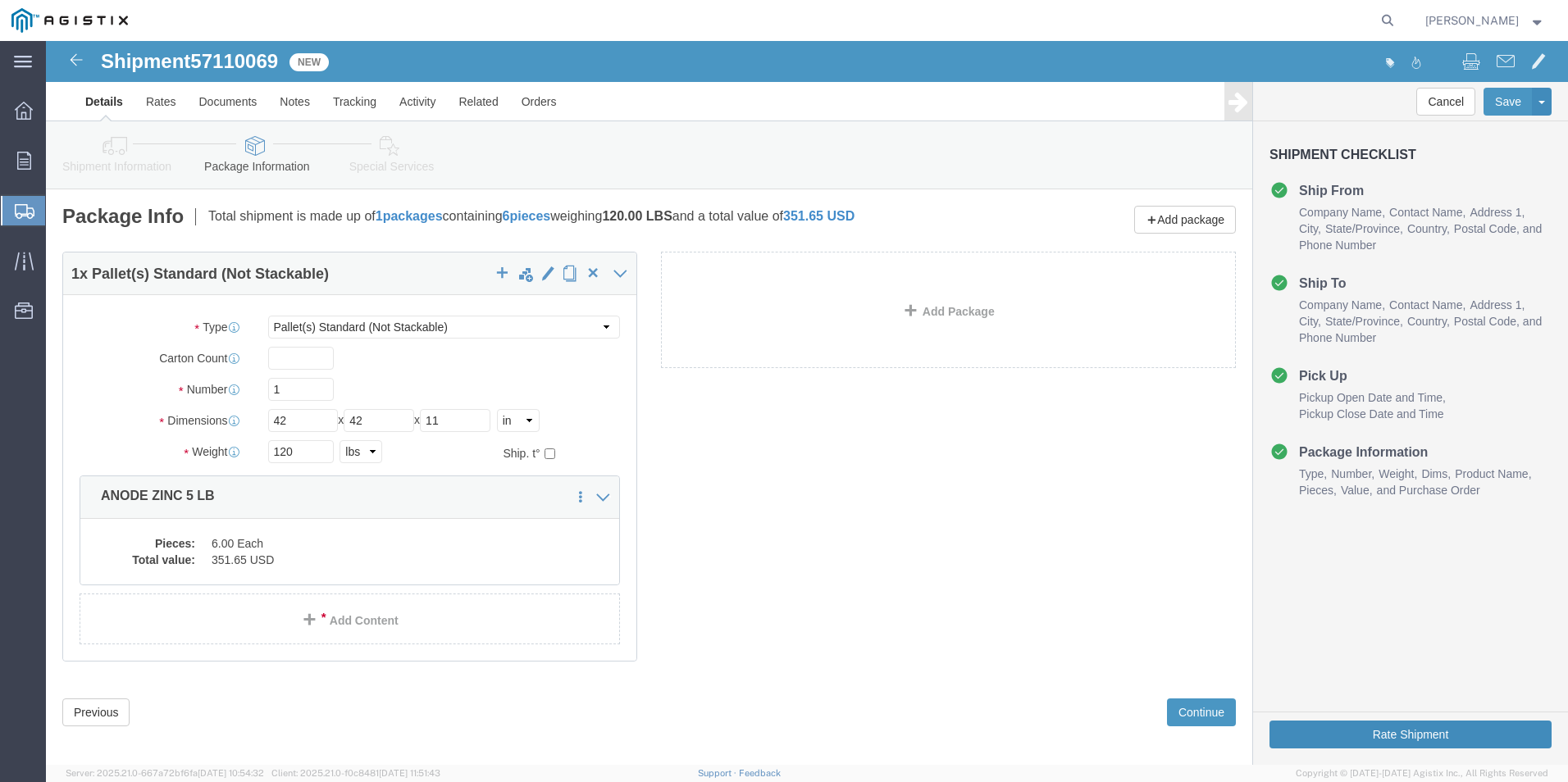
click button "Rate Shipment"
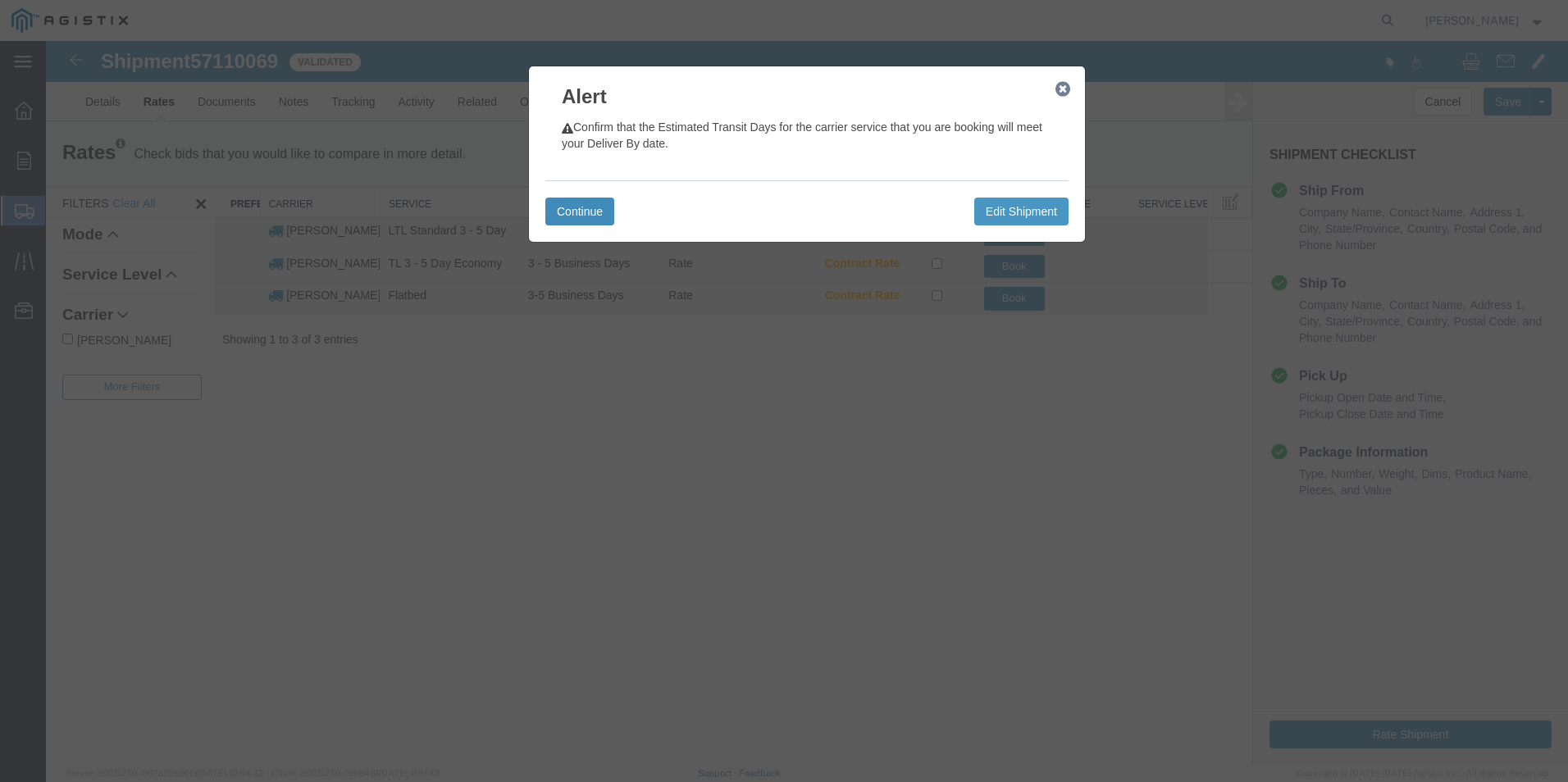
click at [566, 213] on button "Continue" at bounding box center [580, 211] width 69 height 28
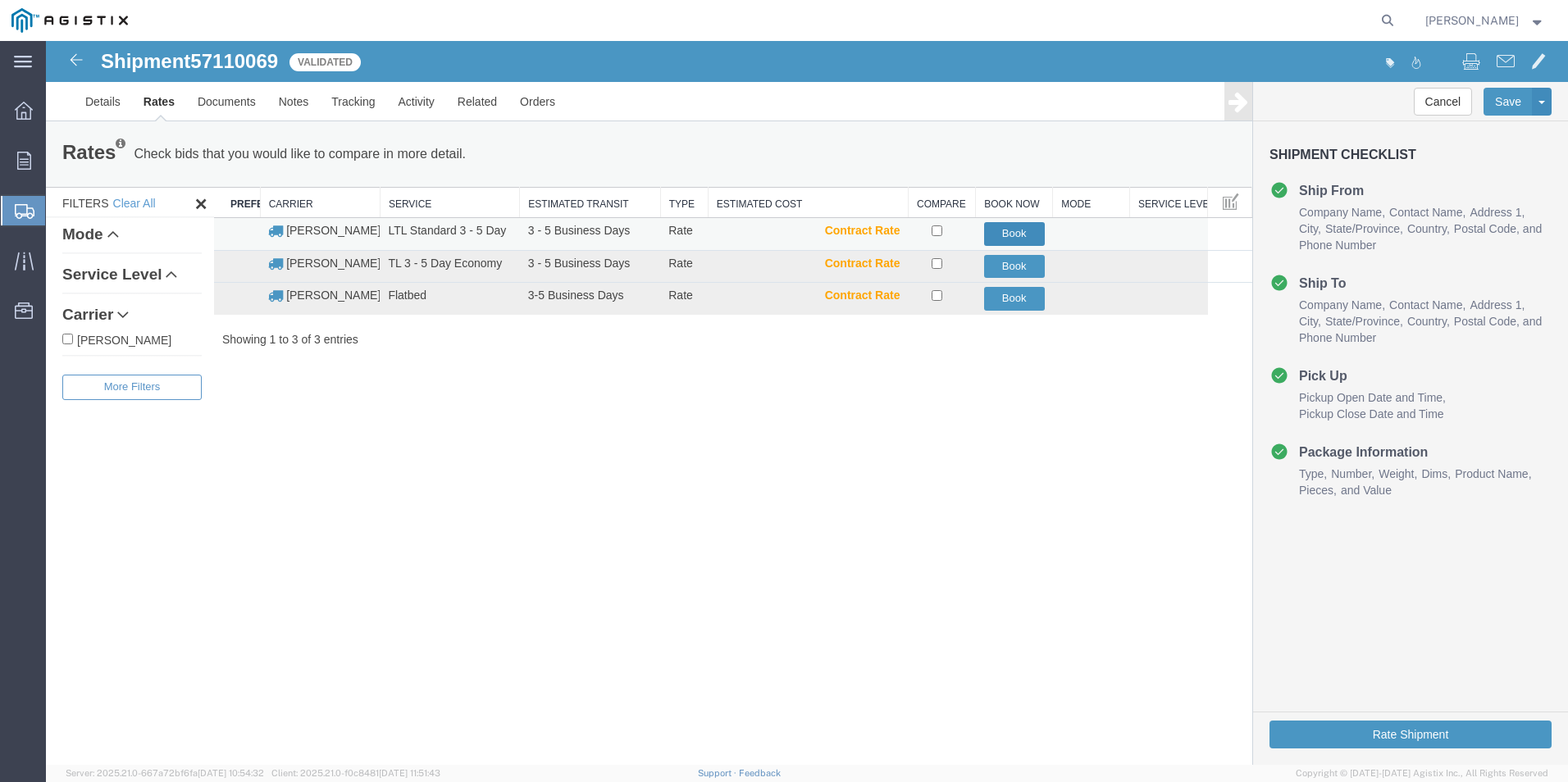
click at [1007, 229] on button "Book" at bounding box center [1014, 234] width 61 height 23
